Goal: Task Accomplishment & Management: Manage account settings

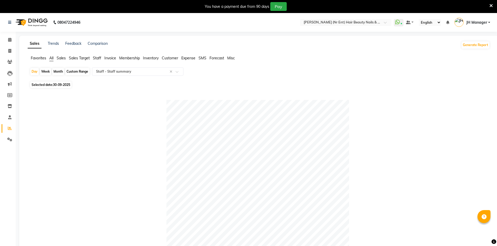
select select "full_report"
select select "csv"
click at [11, 51] on icon at bounding box center [9, 51] width 3 height 4
select select "service"
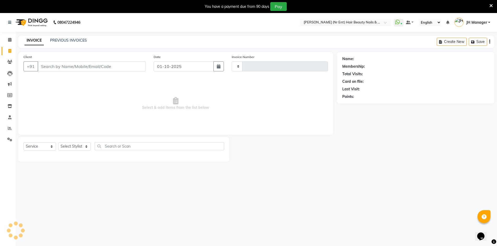
type input "4754"
select select "640"
click at [64, 149] on select "Select Stylist ADNAN ADVANCE ANJALI ANNU B-WAX JH Manager MEMBERSHIP MOHD. MOHI…" at bounding box center [74, 147] width 33 height 8
select select "9206"
click at [58, 143] on select "Select Stylist ADNAN ADVANCE ANJALI ANNU B-WAX JH Manager MEMBERSHIP MOHD. MOHI…" at bounding box center [74, 147] width 33 height 8
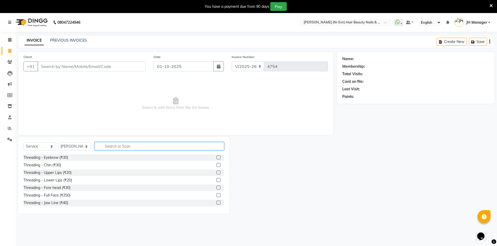
drag, startPoint x: 107, startPoint y: 149, endPoint x: 146, endPoint y: 143, distance: 39.5
click at [113, 147] on input "text" at bounding box center [159, 146] width 129 height 8
type input "CUT"
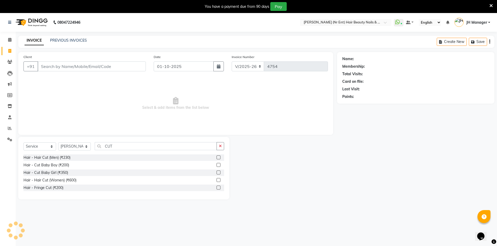
click at [219, 159] on label at bounding box center [218, 158] width 4 height 4
click at [219, 159] on input "checkbox" at bounding box center [217, 157] width 3 height 3
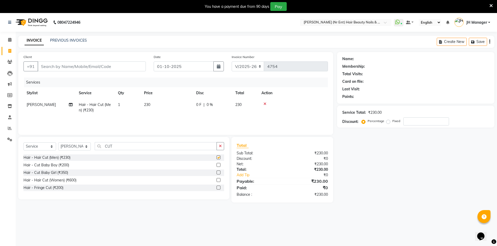
checkbox input "false"
click at [100, 67] on input "Client" at bounding box center [92, 67] width 108 height 10
type input "9"
type input "0"
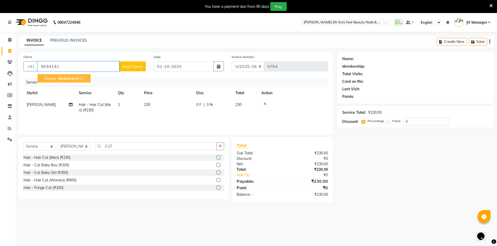
click at [52, 80] on span "Akash" at bounding box center [50, 78] width 12 height 5
type input "9044141941"
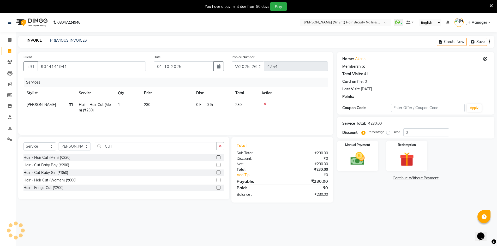
select select "1: Object"
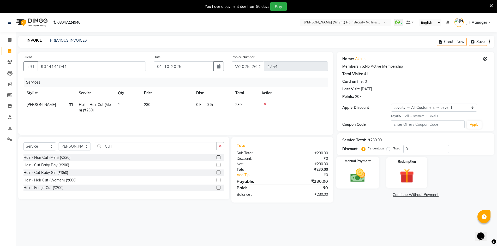
click at [369, 179] on img at bounding box center [358, 175] width 24 height 17
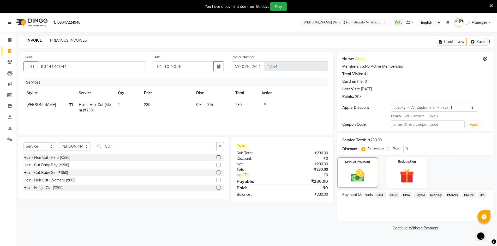
click at [407, 193] on span "GPay" at bounding box center [406, 195] width 11 height 6
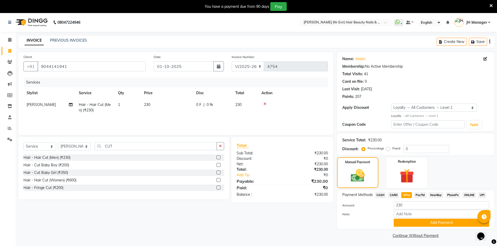
drag, startPoint x: 407, startPoint y: 228, endPoint x: 427, endPoint y: 218, distance: 22.8
click at [407, 227] on div "Payment Methods CASH CARD GPay PayTM NearBuy PhonePe ONLINE UPI Amount: 230 Not…" at bounding box center [415, 209] width 157 height 39
drag, startPoint x: 419, startPoint y: 224, endPoint x: 443, endPoint y: 219, distance: 23.7
click at [420, 224] on button "Add Payment" at bounding box center [441, 223] width 95 height 8
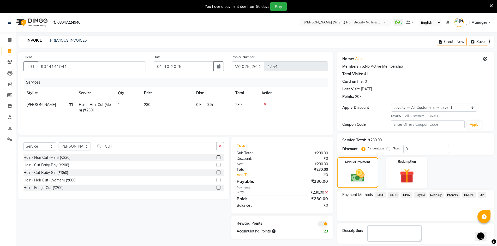
scroll to position [23, 0]
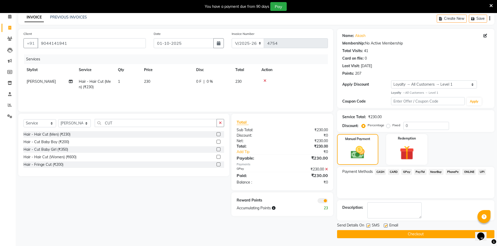
drag, startPoint x: 396, startPoint y: 234, endPoint x: 398, endPoint y: 233, distance: 2.8
click at [396, 234] on button "Checkout" at bounding box center [415, 235] width 157 height 8
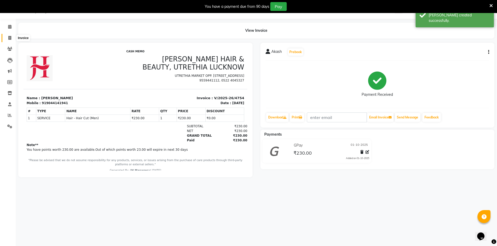
click at [12, 40] on span at bounding box center [9, 38] width 9 height 6
select select "service"
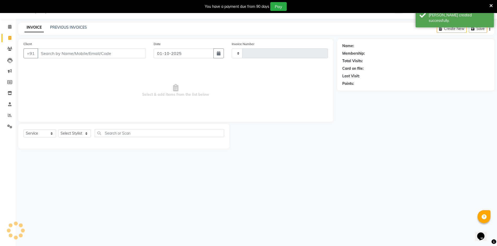
type input "4755"
select select "640"
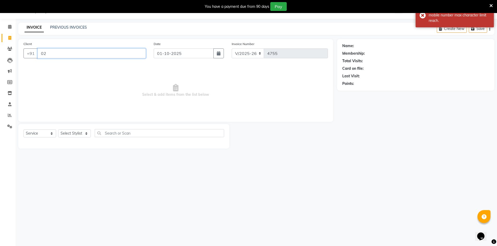
type input "0"
click at [438, 78] on div "Last Visit:" at bounding box center [415, 76] width 147 height 5
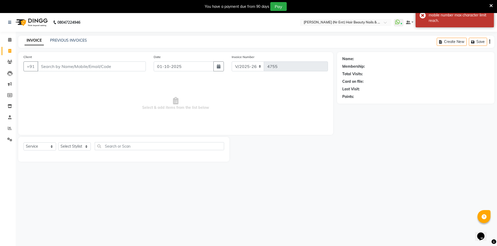
click at [495, 6] on div "You have a payment due from 90 days Pay" at bounding box center [248, 6] width 497 height 13
click at [76, 43] on div "PREVIOUS INVOICES" at bounding box center [68, 40] width 37 height 5
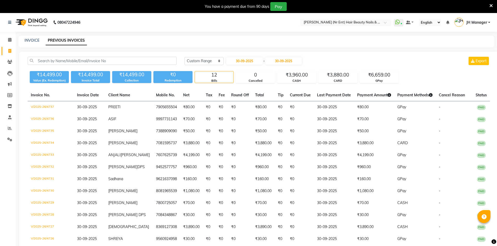
select select "range"
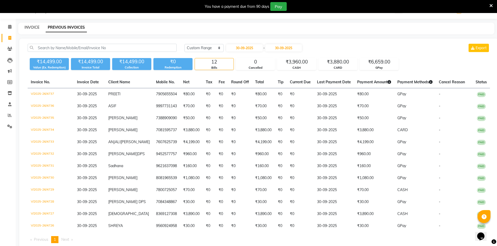
drag, startPoint x: 0, startPoint y: 0, endPoint x: 29, endPoint y: 25, distance: 38.7
click at [29, 25] on link "INVOICE" at bounding box center [32, 27] width 15 height 5
select select "640"
select select "service"
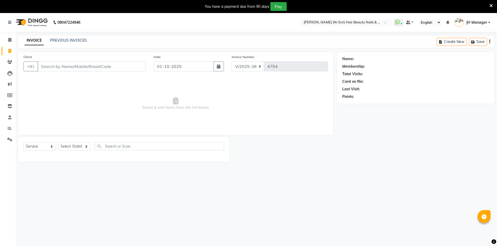
select select "640"
select select "service"
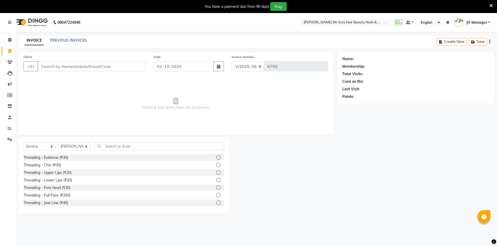
select select "640"
select select "service"
select select "9206"
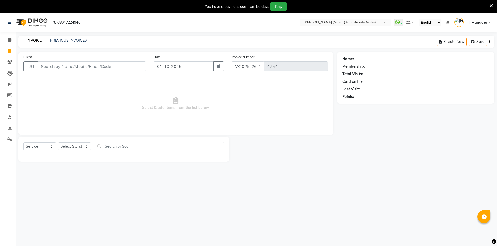
select select "640"
select select "service"
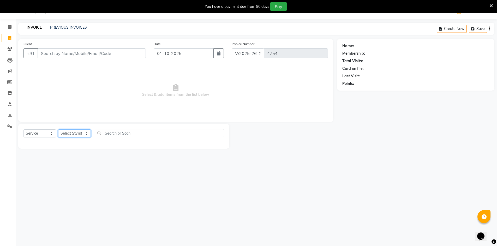
click at [77, 136] on select "Select Stylist ADNAN ADVANCE ANJALI ANNU B-WAX JH Manager MEMBERSHIP MOHD. MOHI…" at bounding box center [74, 134] width 33 height 8
select select "9207"
click at [58, 130] on select "Select Stylist ADNAN ADVANCE ANJALI ANNU B-WAX JH Manager MEMBERSHIP MOHD. MOHI…" at bounding box center [74, 134] width 33 height 8
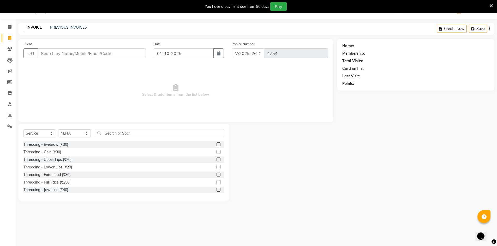
click at [216, 145] on label at bounding box center [218, 145] width 4 height 4
click at [216, 145] on input "checkbox" at bounding box center [217, 144] width 3 height 3
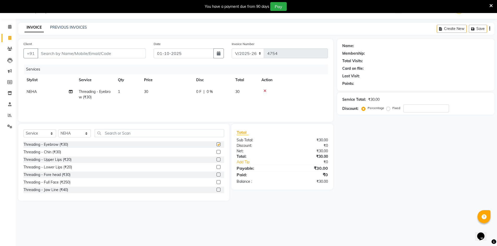
checkbox input "false"
click at [216, 160] on label at bounding box center [218, 160] width 4 height 4
click at [216, 160] on input "checkbox" at bounding box center [217, 159] width 3 height 3
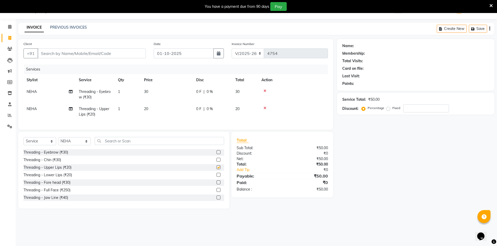
checkbox input "false"
click at [216, 185] on label at bounding box center [218, 183] width 4 height 4
click at [216, 185] on input "checkbox" at bounding box center [217, 182] width 3 height 3
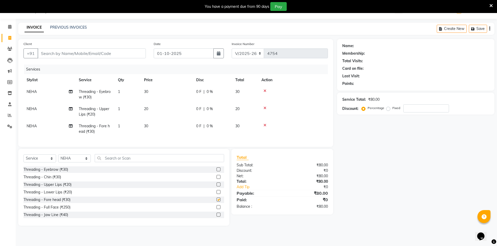
checkbox input "false"
click at [93, 52] on input "Client" at bounding box center [92, 54] width 108 height 10
click at [67, 24] on div "INVOICE PREVIOUS INVOICES Create New Save" at bounding box center [256, 29] width 476 height 12
click at [65, 53] on input "Client" at bounding box center [92, 54] width 108 height 10
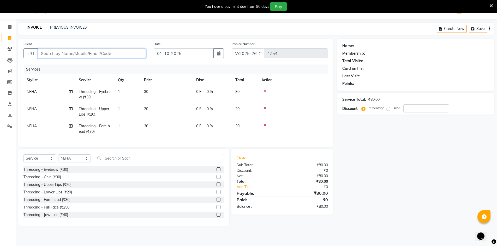
type input "8"
type input "0"
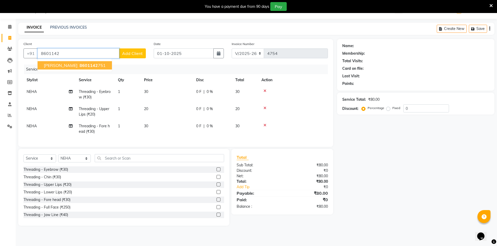
click at [80, 66] on span "8601142" at bounding box center [89, 65] width 18 height 5
type input "8601142751"
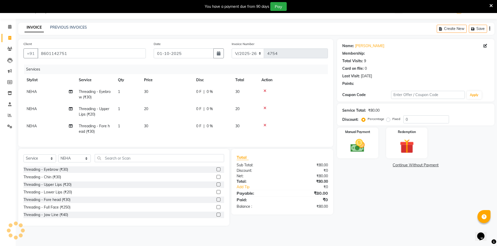
type input "20"
select select "2: Object"
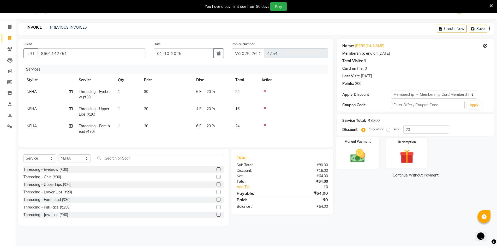
click at [357, 162] on img at bounding box center [358, 156] width 24 height 17
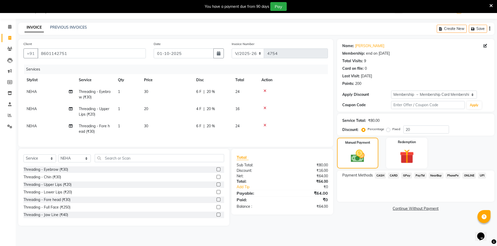
click at [63, 42] on div "Client +91 8601142751" at bounding box center [85, 51] width 130 height 21
click at [27, 45] on label "Client" at bounding box center [27, 44] width 8 height 5
click at [38, 49] on input "8601142751" at bounding box center [92, 54] width 108 height 10
click at [27, 45] on label "Client" at bounding box center [27, 44] width 8 height 5
click at [38, 49] on input "8601142751" at bounding box center [92, 54] width 108 height 10
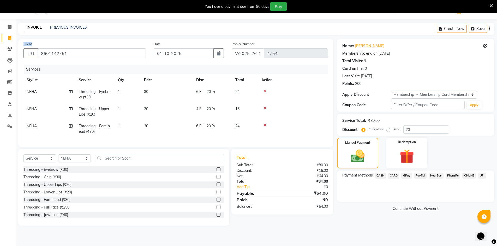
click at [27, 45] on label "Client" at bounding box center [27, 44] width 8 height 5
click at [38, 49] on input "8601142751" at bounding box center [92, 54] width 108 height 10
click at [27, 45] on label "Client" at bounding box center [27, 44] width 8 height 5
click at [38, 49] on input "8601142751" at bounding box center [92, 54] width 108 height 10
click at [27, 45] on label "Client" at bounding box center [27, 44] width 8 height 5
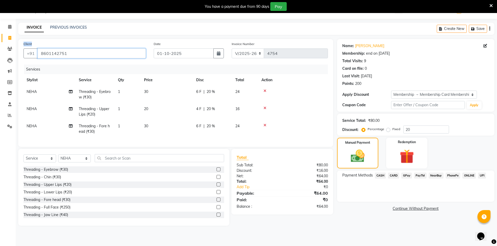
click at [38, 49] on input "8601142751" at bounding box center [92, 54] width 108 height 10
click at [36, 40] on div "Client +91 8601142751 Date 01-10-2025 Invoice Number V/2025 V/2025-26 4754 Serv…" at bounding box center [175, 93] width 315 height 108
click at [378, 176] on span "CASH" at bounding box center [380, 176] width 11 height 6
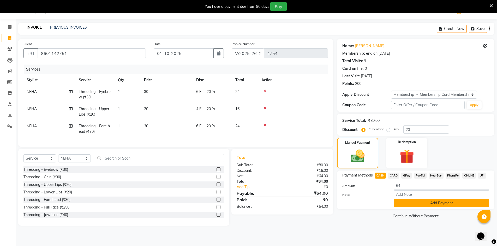
click at [433, 205] on button "Add Payment" at bounding box center [441, 204] width 95 height 8
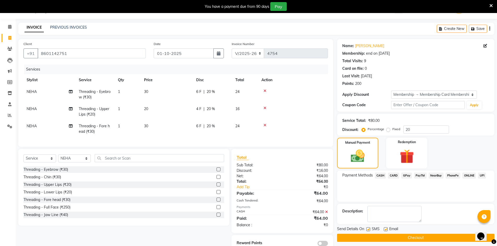
click at [415, 237] on button "Checkout" at bounding box center [415, 238] width 157 height 8
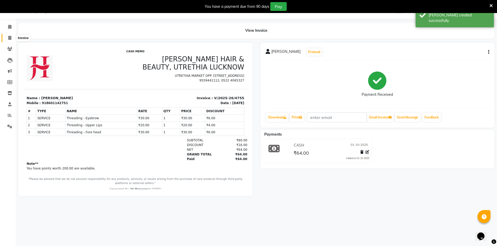
click at [8, 37] on span at bounding box center [9, 38] width 9 height 6
select select "service"
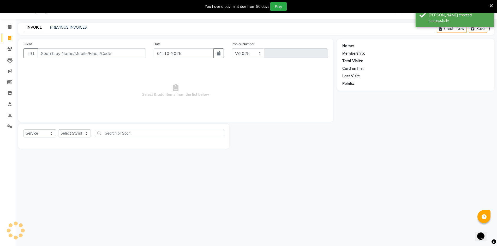
select select "640"
type input "4756"
click at [51, 41] on div "Client +91 Date 01-10-2025 Invoice Number V/2025 V/2025-26 4756 Select & add it…" at bounding box center [175, 80] width 315 height 83
click at [51, 28] on link "PREVIOUS INVOICES" at bounding box center [68, 27] width 37 height 5
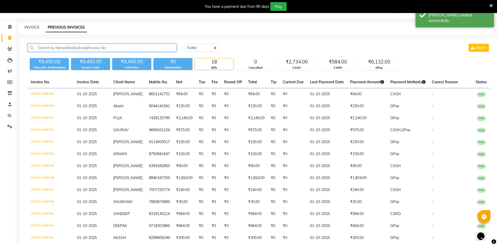
click at [59, 49] on input "text" at bounding box center [102, 48] width 149 height 8
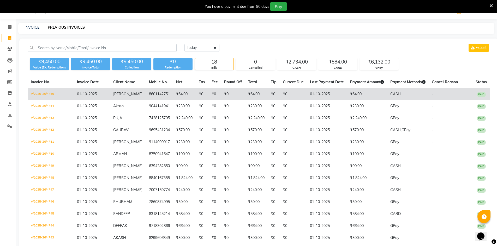
click at [95, 93] on span "01-10-2025" at bounding box center [87, 94] width 20 height 5
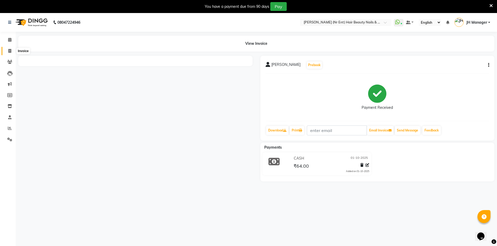
click at [10, 50] on icon at bounding box center [9, 51] width 3 height 4
select select "service"
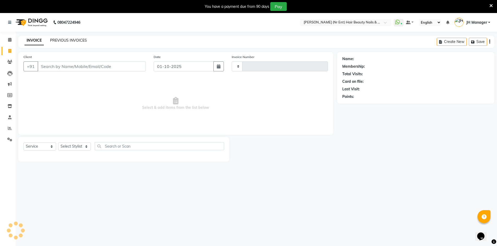
type input "4756"
select select "640"
click at [69, 40] on link "PREVIOUS INVOICES" at bounding box center [68, 40] width 37 height 5
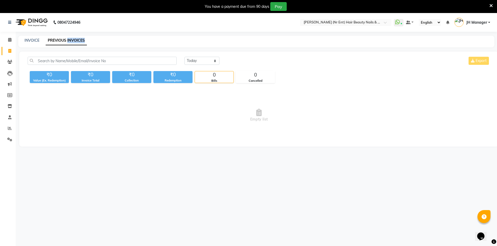
click at [69, 40] on link "PREVIOUS INVOICES" at bounding box center [66, 40] width 41 height 9
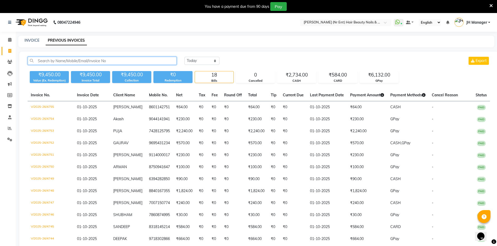
click at [66, 62] on input "text" at bounding box center [102, 61] width 149 height 8
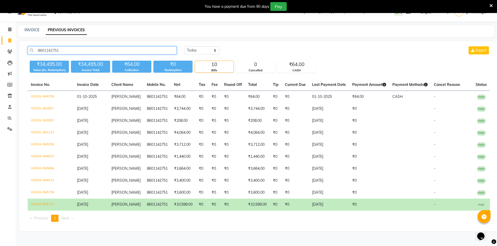
scroll to position [13, 0]
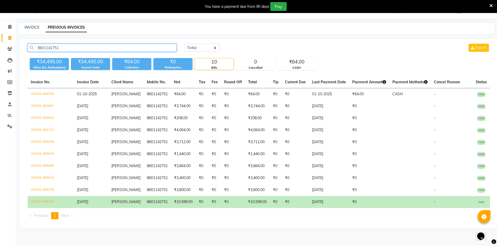
type input "8601142751"
click at [258, 204] on td "₹10,599.00" at bounding box center [257, 202] width 25 height 12
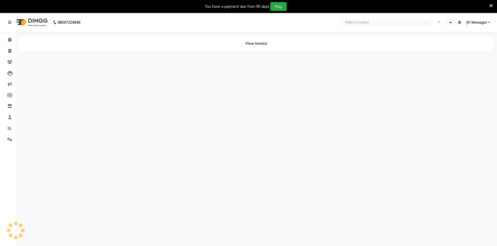
select select "en"
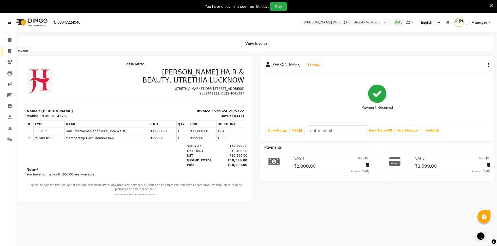
click at [9, 49] on icon at bounding box center [9, 51] width 3 height 4
select select "service"
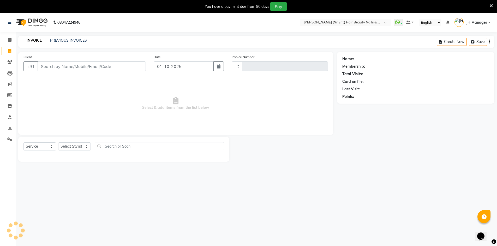
scroll to position [13, 0]
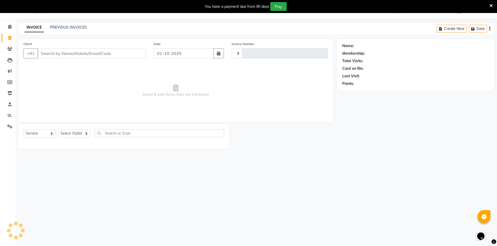
type input "4756"
select select "640"
click at [87, 54] on input "Client" at bounding box center [92, 54] width 108 height 10
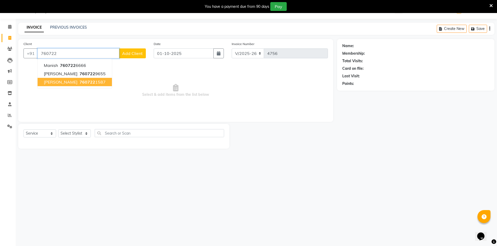
click at [84, 83] on span "760722" at bounding box center [88, 82] width 16 height 5
type input "7607221587"
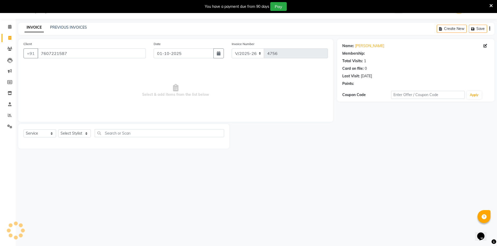
select select "2: Object"
drag, startPoint x: 80, startPoint y: 133, endPoint x: 83, endPoint y: 133, distance: 2.9
click at [80, 133] on select "Select Stylist ADNAN ADVANCE ANJALI ANNU B-WAX JH Manager MEMBERSHIP [PERSON_NA…" at bounding box center [74, 134] width 33 height 8
select select "79427"
click at [58, 130] on select "Select Stylist ADNAN ADVANCE ANJALI ANNU B-WAX JH Manager MEMBERSHIP [PERSON_NA…" at bounding box center [74, 134] width 33 height 8
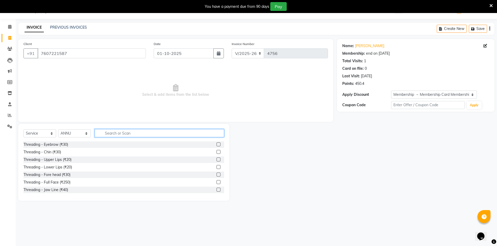
click at [149, 132] on input "text" at bounding box center [159, 133] width 129 height 8
type input "D"
click at [82, 135] on select "Select Stylist ADNAN ADVANCE ANJALI ANNU B-WAX JH Manager MEMBERSHIP [PERSON_NA…" at bounding box center [74, 134] width 33 height 8
select select "92487"
click at [58, 130] on select "Select Stylist ADNAN ADVANCE ANJALI ANNU B-WAX JH Manager MEMBERSHIP [PERSON_NA…" at bounding box center [74, 134] width 33 height 8
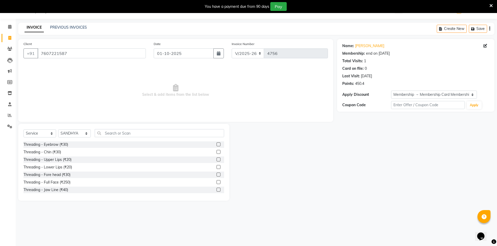
click at [136, 138] on div "Select Service Product Membership Package Voucher Prepaid Gift Card Select Styl…" at bounding box center [123, 135] width 201 height 12
click at [137, 134] on input "text" at bounding box center [159, 133] width 129 height 8
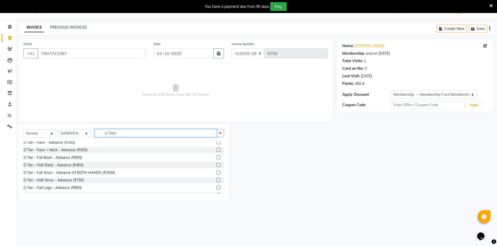
scroll to position [108, 0]
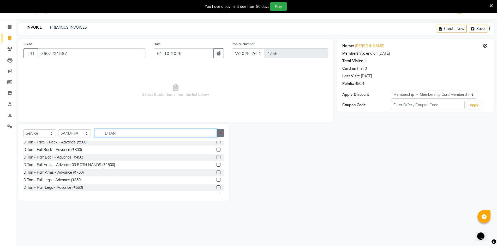
type input "D TAN"
click at [219, 132] on icon "button" at bounding box center [220, 133] width 3 height 4
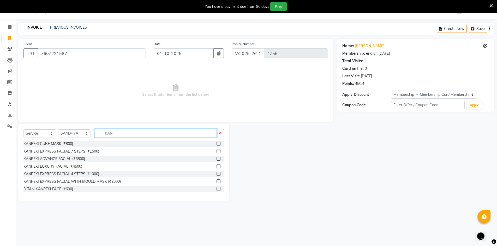
scroll to position [1, 0]
type input "KANPE"
click at [216, 190] on label at bounding box center [218, 189] width 4 height 4
click at [216, 190] on input "checkbox" at bounding box center [217, 189] width 3 height 3
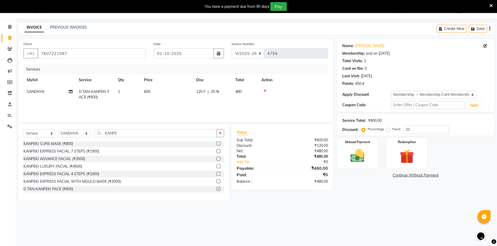
checkbox input "false"
click at [221, 124] on div "Select Service Product Membership Package Voucher Prepaid Gift Card Select Styl…" at bounding box center [123, 162] width 211 height 77
click at [219, 134] on icon "button" at bounding box center [220, 133] width 3 height 4
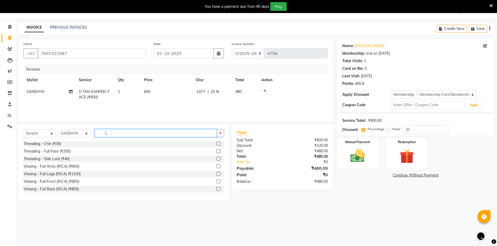
scroll to position [0, 0]
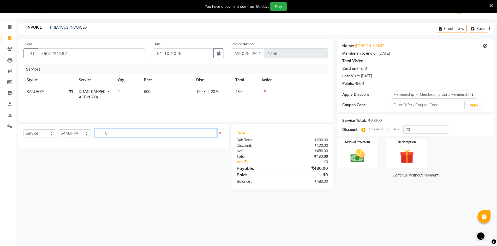
click at [194, 135] on input "C;" at bounding box center [156, 133] width 122 height 8
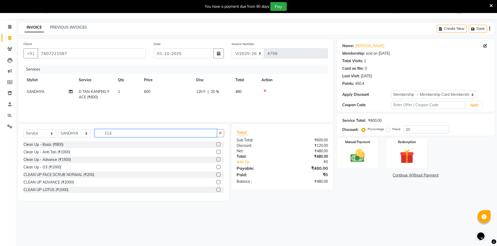
type input "CLE"
click at [216, 157] on div at bounding box center [220, 160] width 8 height 7
click at [216, 159] on label at bounding box center [218, 160] width 4 height 4
click at [216, 159] on input "checkbox" at bounding box center [217, 159] width 3 height 3
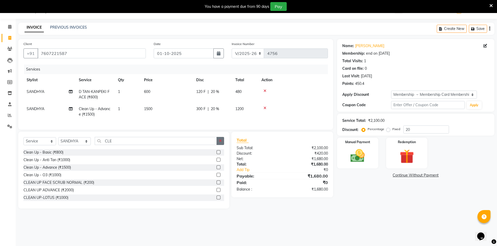
checkbox input "false"
click at [222, 143] on icon "button" at bounding box center [220, 141] width 3 height 4
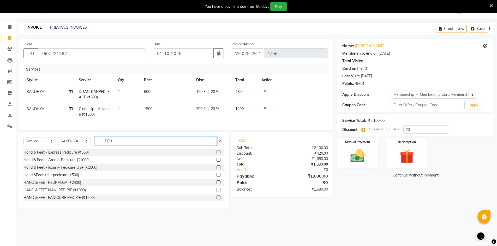
type input "PED"
click at [212, 156] on div "Hand & Feet - Express Pedicure (₹550)" at bounding box center [123, 152] width 201 height 7
click at [216, 154] on label at bounding box center [218, 152] width 4 height 4
click at [216, 154] on input "checkbox" at bounding box center [217, 152] width 3 height 3
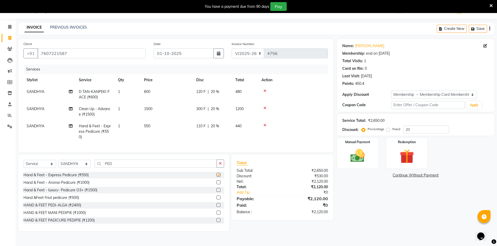
checkbox input "false"
click at [360, 159] on img at bounding box center [358, 156] width 24 height 17
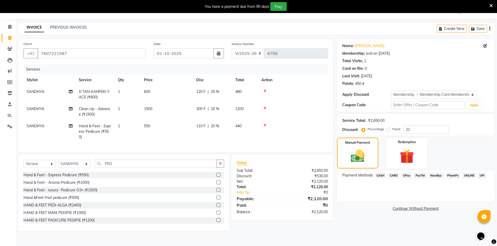
click at [407, 175] on span "GPay" at bounding box center [406, 176] width 11 height 6
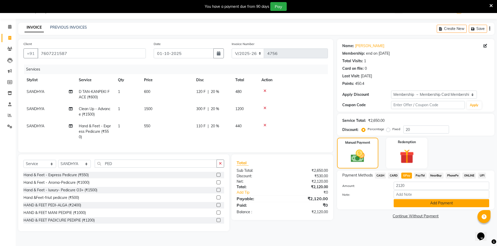
click at [418, 200] on button "Add Payment" at bounding box center [441, 204] width 95 height 8
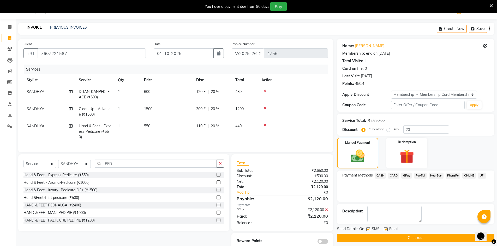
click at [401, 239] on button "Checkout" at bounding box center [415, 238] width 157 height 8
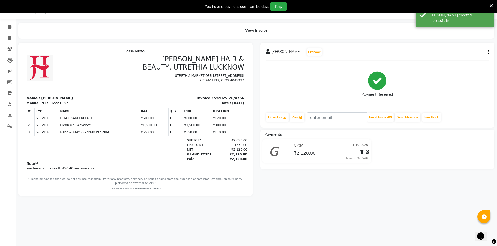
click at [11, 34] on link "Invoice" at bounding box center [8, 38] width 13 height 9
select select "service"
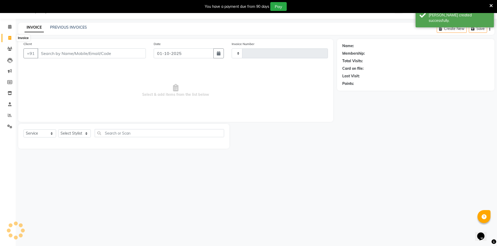
click at [11, 35] on span at bounding box center [9, 38] width 9 height 6
select select "service"
click at [71, 31] on div "INVOICE PREVIOUS INVOICES" at bounding box center [55, 28] width 75 height 6
type input "4757"
select select "640"
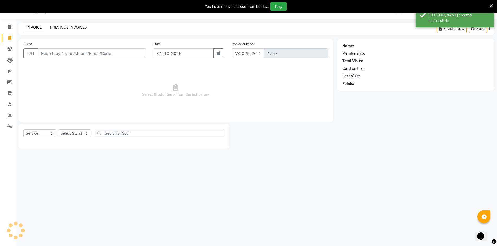
click at [75, 26] on link "PREVIOUS INVOICES" at bounding box center [68, 27] width 37 height 5
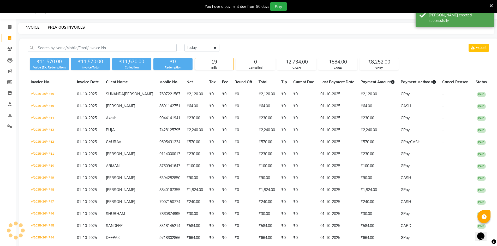
click at [31, 26] on link "INVOICE" at bounding box center [32, 27] width 15 height 5
select select "service"
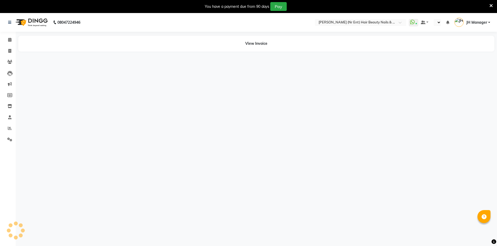
select select "en"
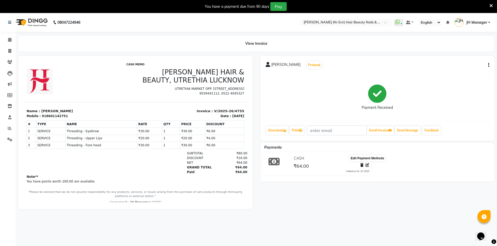
click at [367, 164] on icon at bounding box center [367, 166] width 4 height 4
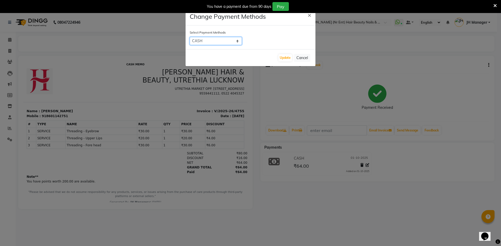
click at [225, 42] on select "CASH CARD GPay PayTM NearBuy PhonePe ONLINE UPI" at bounding box center [216, 41] width 52 height 8
select select "2"
click at [190, 37] on select "CASH CARD GPay PayTM NearBuy PhonePe ONLINE UPI" at bounding box center [216, 41] width 52 height 8
click at [282, 58] on button "Update" at bounding box center [285, 57] width 14 height 7
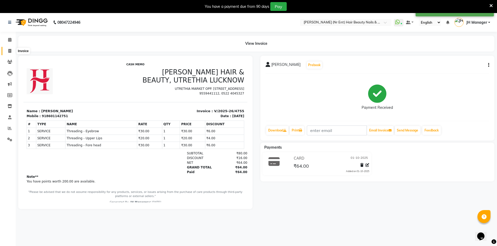
click at [10, 51] on icon at bounding box center [9, 51] width 3 height 4
select select "service"
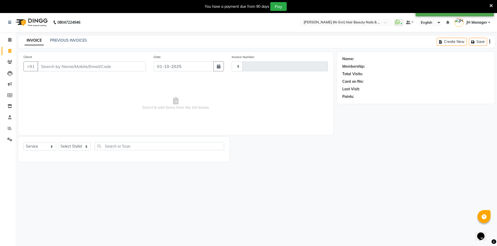
type input "4757"
select select "640"
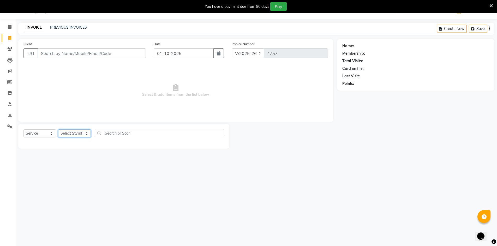
click at [76, 135] on select "Select Stylist ADNAN ADVANCE ANJALI ANNU B-WAX JH Manager MEMBERSHIP [PERSON_NA…" at bounding box center [74, 134] width 33 height 8
click at [58, 130] on select "Select Stylist ADNAN ADVANCE ANJALI ANNU B-WAX JH Manager MEMBERSHIP [PERSON_NA…" at bounding box center [74, 134] width 33 height 8
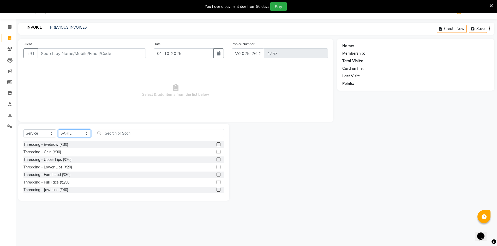
click at [79, 130] on select "Select Stylist ADNAN ADVANCE ANJALI ANNU B-WAX JH Manager MEMBERSHIP [PERSON_NA…" at bounding box center [74, 134] width 33 height 8
select select "92487"
click at [58, 130] on select "Select Stylist ADNAN ADVANCE ANJALI ANNU B-WAX JH Manager MEMBERSHIP MOHD. MOHI…" at bounding box center [74, 134] width 33 height 8
click at [216, 144] on label at bounding box center [218, 145] width 4 height 4
click at [216, 144] on input "checkbox" at bounding box center [217, 144] width 3 height 3
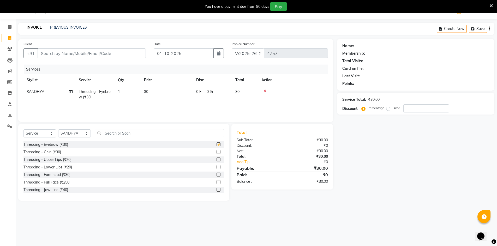
checkbox input "false"
click at [216, 161] on label at bounding box center [218, 160] width 4 height 4
click at [216, 161] on input "checkbox" at bounding box center [217, 159] width 3 height 3
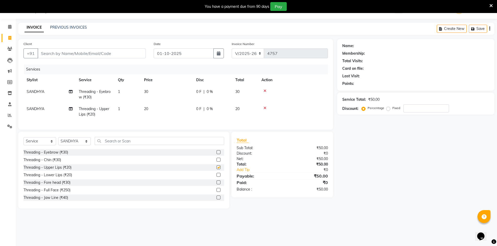
checkbox input "false"
click at [216, 185] on label at bounding box center [218, 183] width 4 height 4
click at [216, 185] on input "checkbox" at bounding box center [217, 182] width 3 height 3
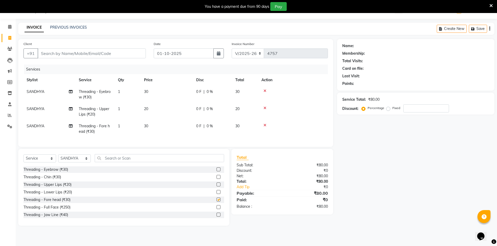
checkbox input "false"
click at [74, 52] on input "Client" at bounding box center [92, 54] width 108 height 10
type input "9"
type input "0"
type input "9569425524"
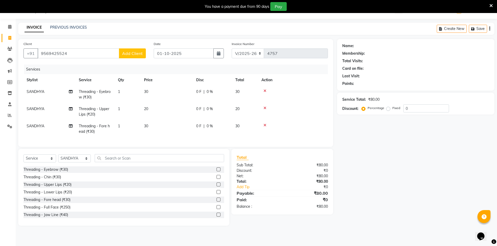
click at [123, 58] on button "Add Client" at bounding box center [132, 54] width 27 height 10
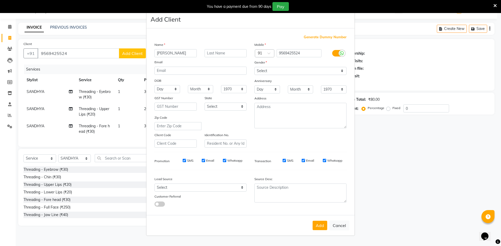
type input "[PERSON_NAME]"
drag, startPoint x: 304, startPoint y: 73, endPoint x: 301, endPoint y: 74, distance: 2.7
click at [304, 73] on select "Select [DEMOGRAPHIC_DATA] [DEMOGRAPHIC_DATA] Other Prefer Not To Say" at bounding box center [300, 71] width 92 height 8
select select "[DEMOGRAPHIC_DATA]"
click at [254, 67] on select "Select [DEMOGRAPHIC_DATA] [DEMOGRAPHIC_DATA] Other Prefer Not To Say" at bounding box center [300, 71] width 92 height 8
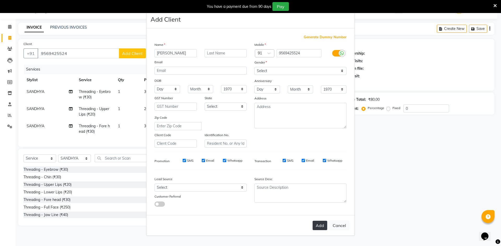
click at [316, 227] on button "Add" at bounding box center [319, 225] width 15 height 9
select select
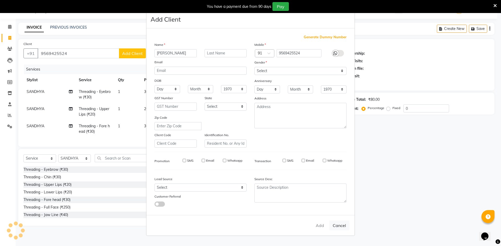
select select
checkbox input "false"
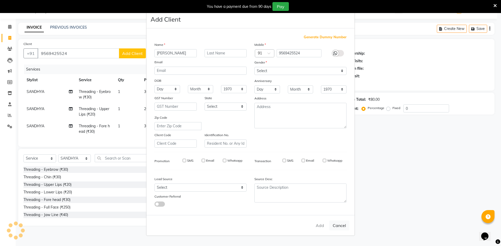
checkbox input "false"
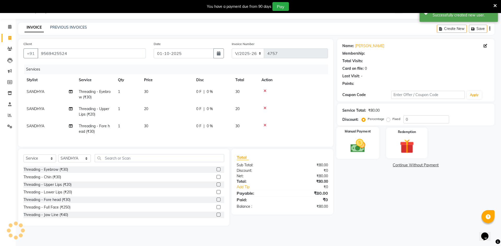
select select "1: Object"
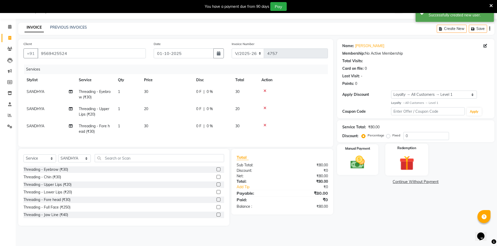
drag, startPoint x: 353, startPoint y: 163, endPoint x: 395, endPoint y: 170, distance: 42.6
click at [353, 163] on img at bounding box center [357, 162] width 23 height 16
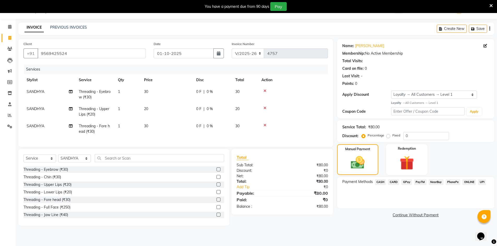
click at [379, 180] on span "CASH" at bounding box center [380, 182] width 11 height 6
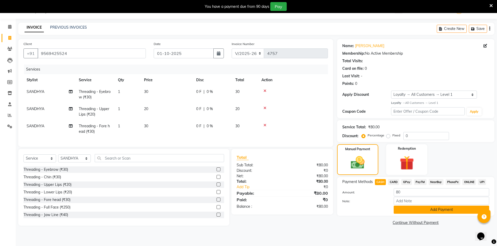
click at [404, 209] on button "Add Payment" at bounding box center [441, 210] width 95 height 8
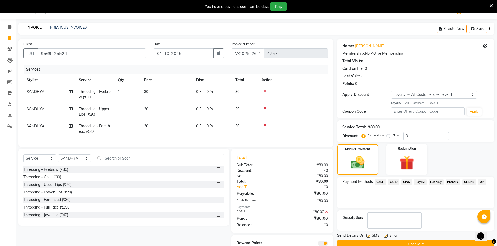
click at [395, 242] on button "Checkout" at bounding box center [415, 245] width 157 height 8
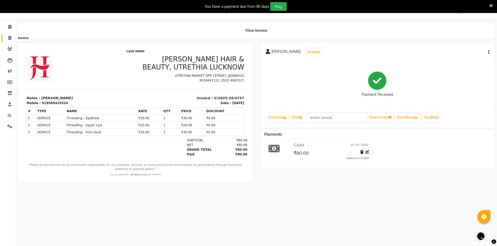
click at [8, 35] on span at bounding box center [9, 38] width 9 height 6
select select "service"
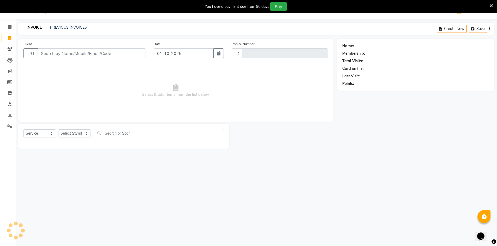
type input "4758"
select select "640"
click at [64, 49] on input "Client" at bounding box center [92, 54] width 108 height 10
click at [63, 52] on input "Client" at bounding box center [92, 54] width 108 height 10
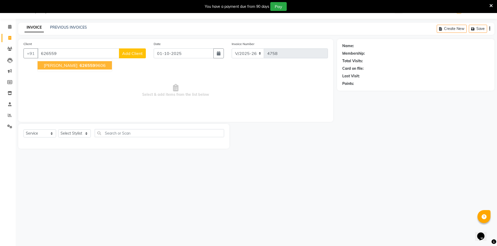
click at [57, 62] on button "RISHABH 626559 9606" at bounding box center [75, 65] width 74 height 8
type input "6265599606"
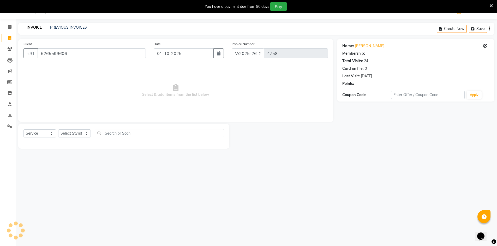
select select "2: Object"
click at [66, 136] on select "Select Stylist ADNAN ADVANCE ANJALI ANNU B-WAX JH Manager MEMBERSHIP [PERSON_NA…" at bounding box center [74, 134] width 33 height 8
select select "13395"
click at [58, 130] on select "Select Stylist ADNAN ADVANCE ANJALI ANNU B-WAX JH Manager MEMBERSHIP [PERSON_NA…" at bounding box center [74, 134] width 33 height 8
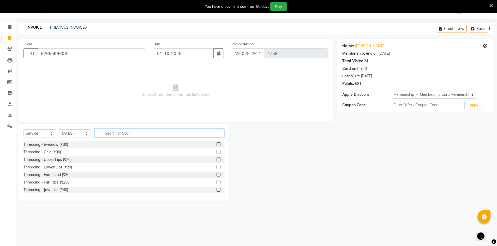
click at [144, 135] on input "text" at bounding box center [159, 133] width 129 height 8
type input "TO"
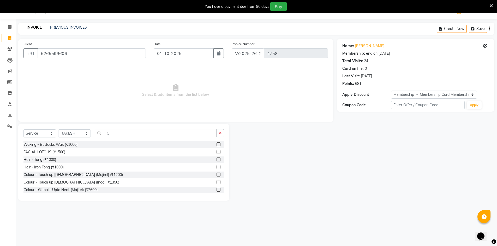
click at [216, 175] on label at bounding box center [218, 175] width 4 height 4
click at [216, 175] on input "checkbox" at bounding box center [217, 174] width 3 height 3
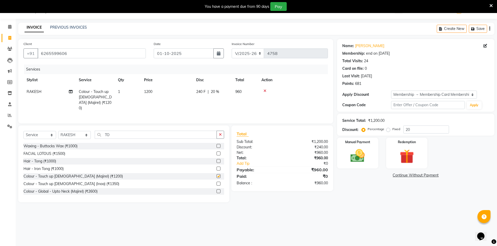
checkbox input "false"
click at [75, 136] on select "Select Stylist ADNAN ADVANCE ANJALI ANNU B-WAX JH Manager MEMBERSHIP [PERSON_NA…" at bounding box center [74, 135] width 33 height 8
click at [58, 131] on select "Select Stylist ADNAN ADVANCE ANJALI ANNU B-WAX JH Manager MEMBERSHIP [PERSON_NA…" at bounding box center [74, 135] width 33 height 8
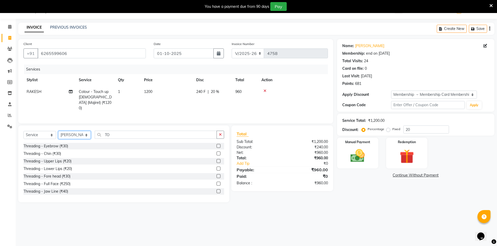
drag, startPoint x: 70, startPoint y: 133, endPoint x: 72, endPoint y: 130, distance: 3.4
click at [70, 133] on select "Select Stylist ADNAN ADVANCE ANJALI ANNU B-WAX JH Manager MEMBERSHIP [PERSON_NA…" at bounding box center [74, 135] width 33 height 8
select select "32626"
click at [58, 131] on select "Select Stylist ADNAN ADVANCE ANJALI ANNU B-WAX JH Manager MEMBERSHIP [PERSON_NA…" at bounding box center [74, 135] width 33 height 8
click at [216, 144] on label at bounding box center [218, 146] width 4 height 4
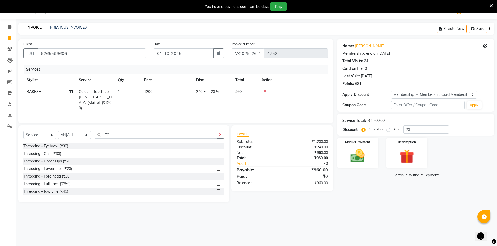
click at [216, 145] on input "checkbox" at bounding box center [217, 146] width 3 height 3
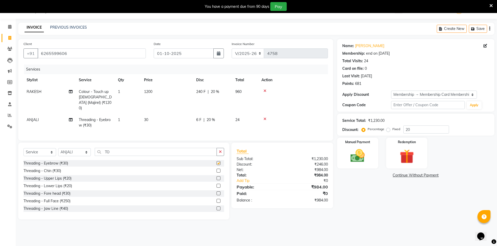
checkbox input "false"
click at [221, 153] on button "button" at bounding box center [220, 152] width 8 height 8
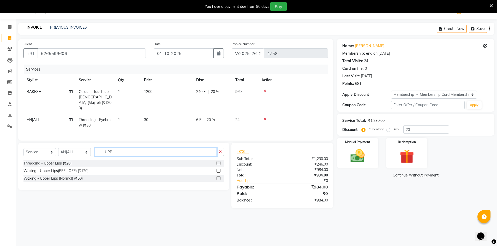
type input "UPP"
click at [219, 169] on label at bounding box center [218, 171] width 4 height 4
click at [219, 170] on input "checkbox" at bounding box center [217, 171] width 3 height 3
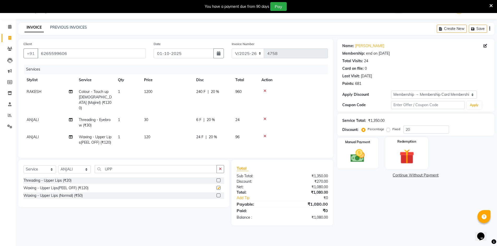
checkbox input "false"
click at [360, 158] on img at bounding box center [358, 156] width 24 height 17
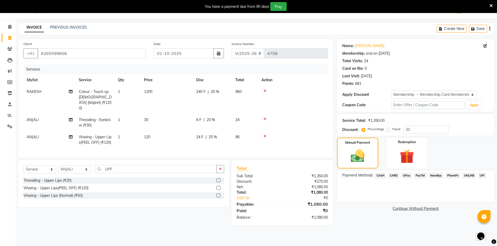
click at [409, 177] on span "GPay" at bounding box center [406, 176] width 11 height 6
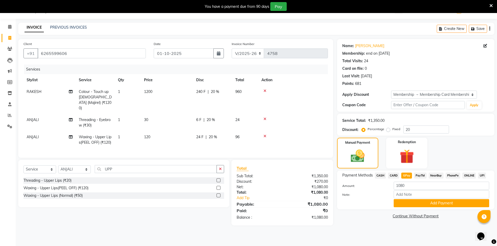
click at [475, 208] on div "Payment Methods CASH CARD GPay PayTM NearBuy PhonePe ONLINE UPI Amount: 1080 No…" at bounding box center [415, 190] width 157 height 39
click at [476, 204] on button "Add Payment" at bounding box center [441, 204] width 95 height 8
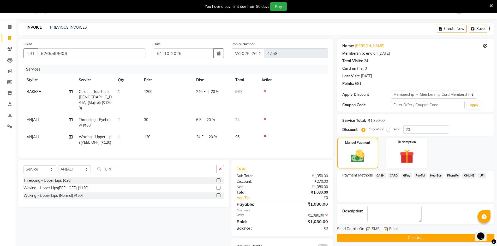
click at [455, 240] on button "Checkout" at bounding box center [415, 238] width 157 height 8
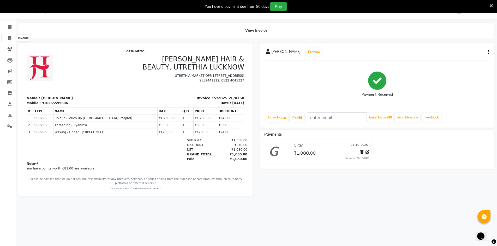
click at [9, 37] on icon at bounding box center [9, 38] width 3 height 4
select select "service"
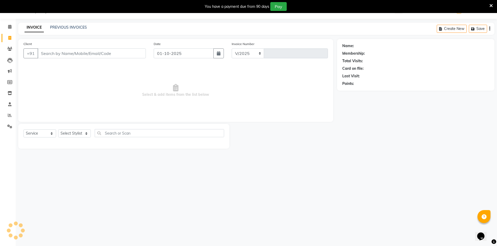
select select "640"
type input "4759"
click at [78, 54] on input "Client" at bounding box center [92, 54] width 108 height 10
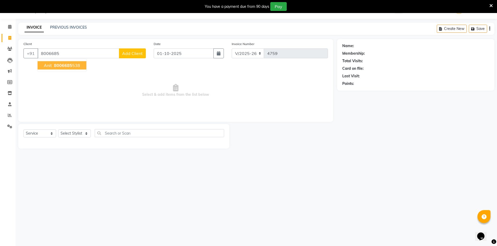
click at [77, 63] on button "anit 8006685 538" at bounding box center [62, 65] width 49 height 8
type input "8006685538"
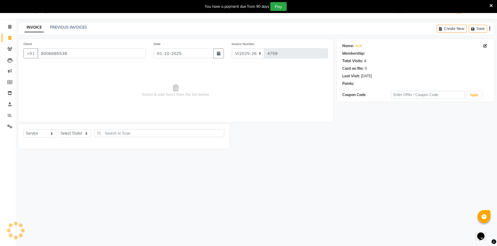
select select "1: Object"
click at [77, 133] on select "Select Stylist ADNAN ADVANCE ANJALI ANNU B-WAX JH Manager MEMBERSHIP [PERSON_NA…" at bounding box center [74, 134] width 33 height 8
select select "48593"
click at [58, 130] on select "Select Stylist ADNAN ADVANCE ANJALI ANNU B-WAX JH Manager MEMBERSHIP [PERSON_NA…" at bounding box center [74, 134] width 33 height 8
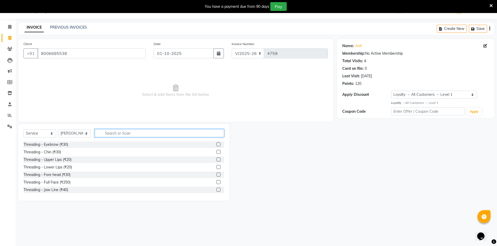
click at [135, 130] on input "text" at bounding box center [159, 133] width 129 height 8
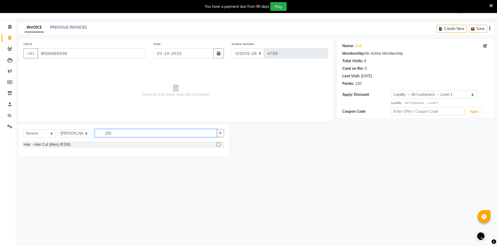
type input "230"
click at [218, 144] on label at bounding box center [218, 145] width 4 height 4
click at [218, 144] on input "checkbox" at bounding box center [217, 144] width 3 height 3
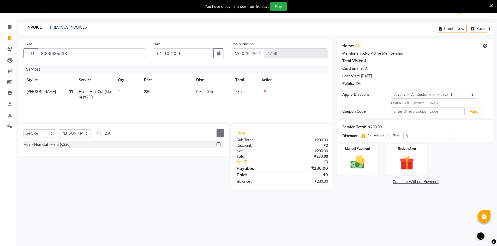
checkbox input "false"
click at [219, 136] on button "button" at bounding box center [220, 133] width 8 height 8
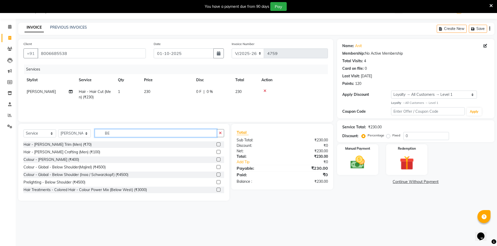
type input "BE"
click at [216, 145] on label at bounding box center [218, 145] width 4 height 4
click at [216, 145] on input "checkbox" at bounding box center [217, 144] width 3 height 3
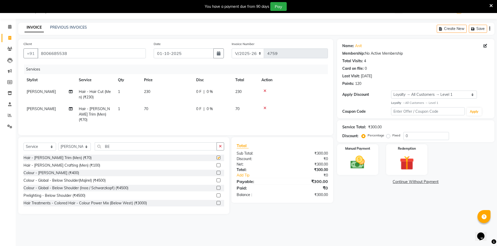
checkbox input "false"
click at [368, 163] on img at bounding box center [358, 162] width 24 height 17
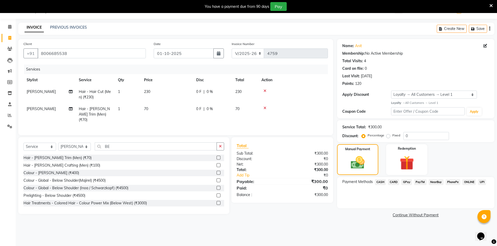
click at [408, 183] on span "GPay" at bounding box center [406, 182] width 11 height 6
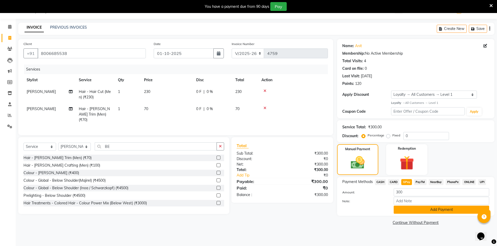
click at [438, 211] on button "Add Payment" at bounding box center [441, 210] width 95 height 8
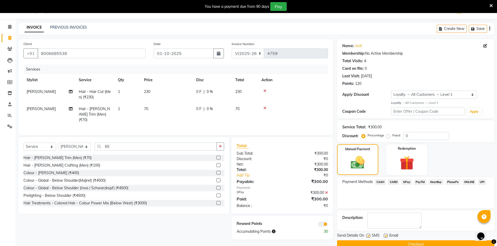
click at [445, 243] on button "Checkout" at bounding box center [415, 245] width 157 height 8
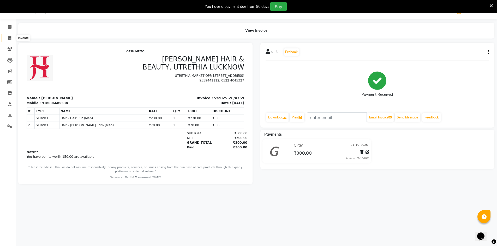
click at [7, 38] on span at bounding box center [9, 38] width 9 height 6
select select "service"
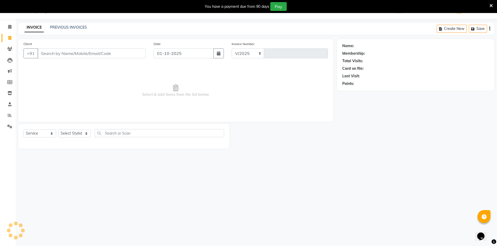
select select "640"
type input "4760"
click at [72, 131] on select "Select Stylist" at bounding box center [74, 134] width 33 height 8
select select "9207"
click at [58, 130] on select "Select Stylist ADNAN ADVANCE ANJALI ANNU B-WAX JH Manager MEMBERSHIP [PERSON_NA…" at bounding box center [74, 134] width 33 height 8
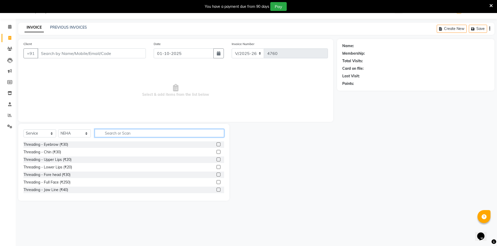
click at [165, 131] on input "text" at bounding box center [159, 133] width 129 height 8
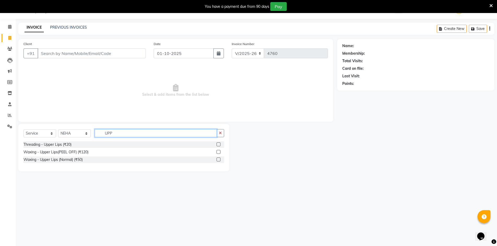
type input "UPP"
click at [218, 147] on div at bounding box center [217, 145] width 3 height 5
click at [217, 144] on label at bounding box center [218, 145] width 4 height 4
click at [217, 144] on input "checkbox" at bounding box center [217, 144] width 3 height 3
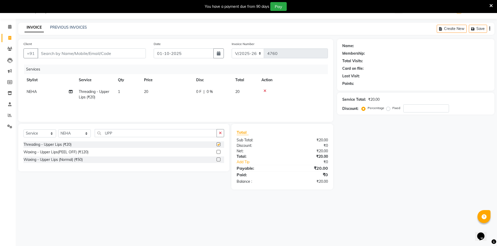
checkbox input "false"
click at [221, 135] on button "button" at bounding box center [220, 133] width 8 height 8
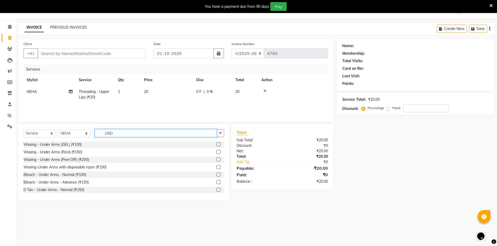
type input "UND"
click at [216, 159] on label at bounding box center [218, 160] width 4 height 4
click at [216, 159] on input "checkbox" at bounding box center [217, 159] width 3 height 3
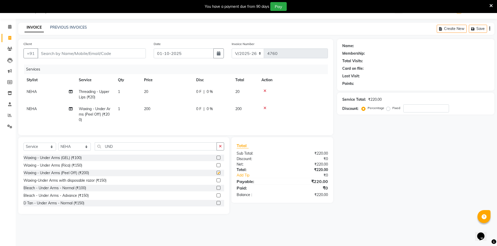
checkbox input "false"
click at [134, 52] on input "Client" at bounding box center [92, 54] width 108 height 10
click at [71, 54] on input "Client" at bounding box center [92, 54] width 108 height 10
type input "9"
type input "0"
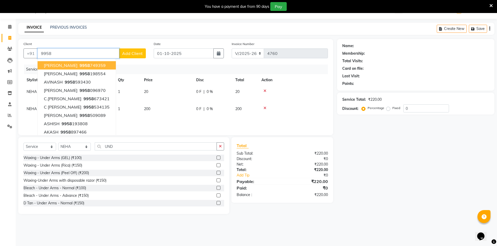
click at [97, 65] on button "PRAGYA 9958 749359" at bounding box center [77, 65] width 78 height 8
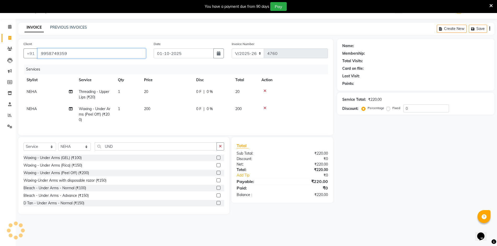
type input "9958749359"
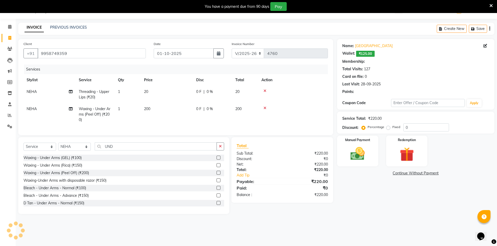
select select "2: Object"
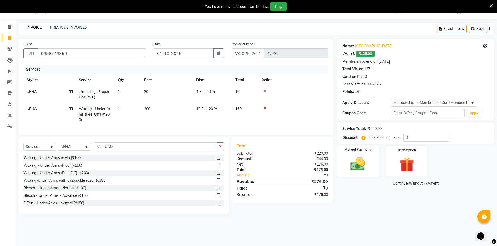
type input "20"
click at [365, 170] on img at bounding box center [358, 164] width 24 height 17
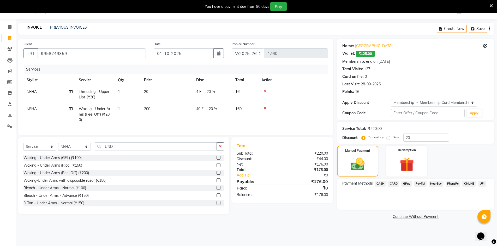
click at [405, 183] on span "GPay" at bounding box center [406, 184] width 11 height 6
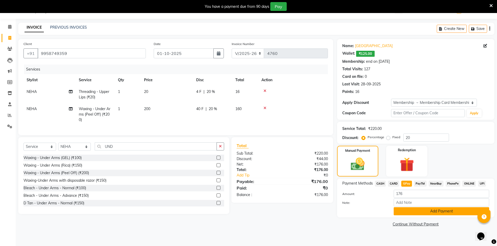
click at [432, 210] on button "Add Payment" at bounding box center [441, 212] width 95 height 8
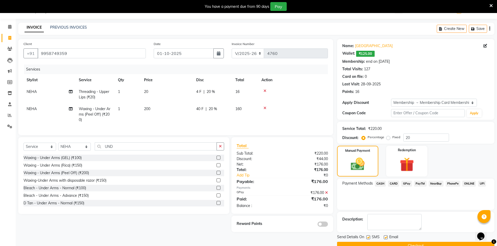
scroll to position [25, 0]
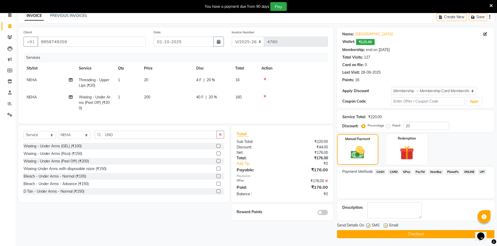
click at [467, 235] on button "Checkout" at bounding box center [415, 235] width 157 height 8
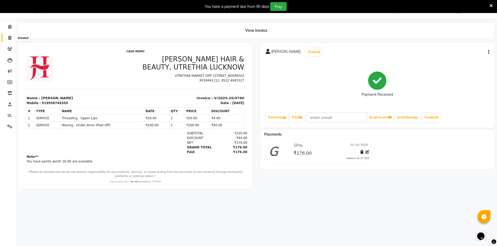
click at [9, 39] on icon at bounding box center [9, 38] width 3 height 4
select select "640"
select select "service"
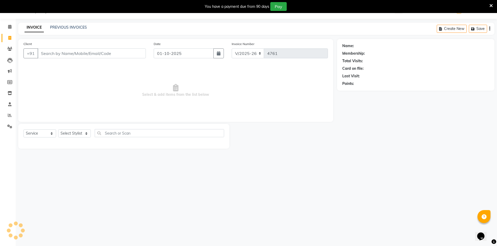
click at [108, 55] on input "Client" at bounding box center [92, 54] width 108 height 10
click at [78, 132] on select "Select Stylist ADNAN ADVANCE ANJALI ANNU B-WAX JH Manager MEMBERSHIP [PERSON_NA…" at bounding box center [74, 134] width 33 height 8
select select "92487"
click at [58, 130] on select "Select Stylist ADNAN ADVANCE ANJALI ANNU B-WAX JH Manager MEMBERSHIP [PERSON_NA…" at bounding box center [74, 134] width 33 height 8
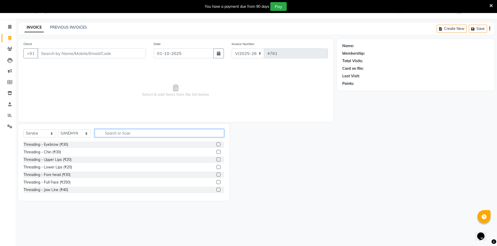
click at [116, 130] on input "text" at bounding box center [159, 133] width 129 height 8
type input "UP"
click at [216, 143] on label at bounding box center [218, 145] width 4 height 4
click at [216, 143] on input "checkbox" at bounding box center [217, 144] width 3 height 3
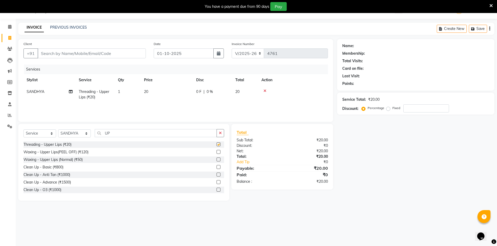
checkbox input "false"
click at [119, 55] on input "Client" at bounding box center [92, 54] width 108 height 10
click at [129, 54] on input "Client" at bounding box center [92, 54] width 108 height 10
type input "7"
type input "0"
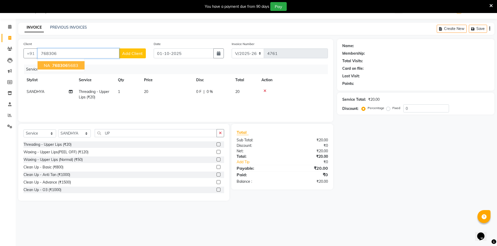
click at [65, 65] on span "768306" at bounding box center [60, 65] width 16 height 5
type input "7683065683"
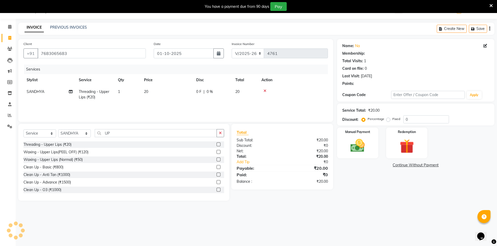
select select "1: Object"
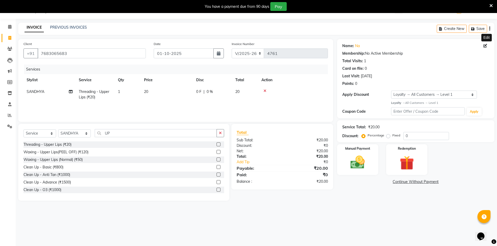
click at [485, 46] on icon at bounding box center [485, 46] width 4 height 4
select select "female"
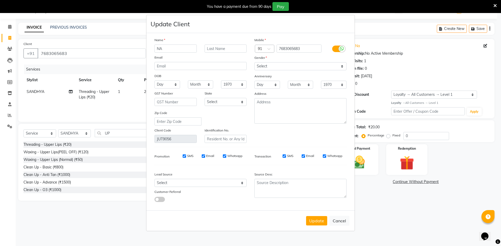
drag, startPoint x: 164, startPoint y: 50, endPoint x: 148, endPoint y: 50, distance: 15.4
click at [148, 50] on div "Name NA Email DOB Day 01 02 03 04 05 06 07 08 09 10 11 12 13 14 15 16 17 18 19 …" at bounding box center [250, 122] width 208 height 178
type input "PRACHI"
click at [317, 217] on button "Update" at bounding box center [316, 220] width 21 height 9
select select
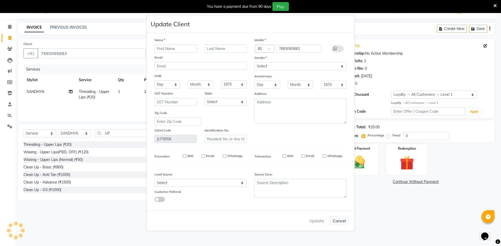
select select
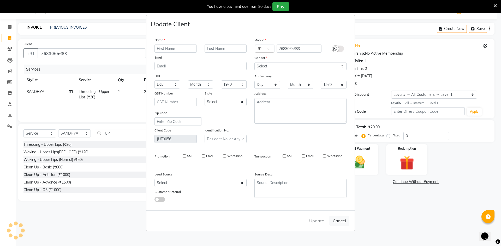
select select
checkbox input "false"
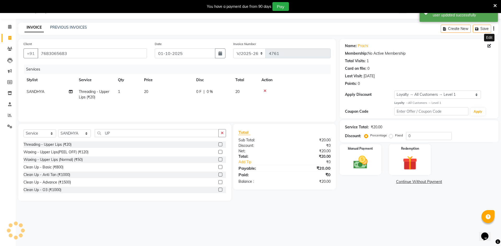
select select "1: Object"
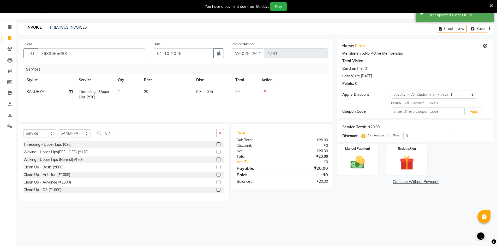
click at [365, 165] on img at bounding box center [357, 162] width 23 height 16
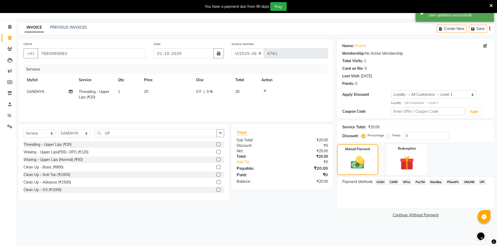
click at [407, 181] on span "GPay" at bounding box center [406, 182] width 11 height 6
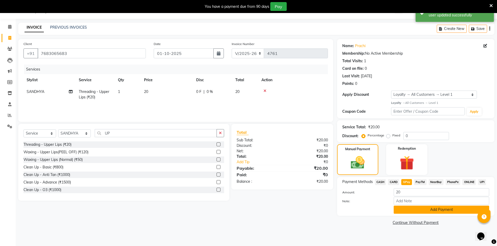
click at [446, 208] on button "Add Payment" at bounding box center [441, 210] width 95 height 8
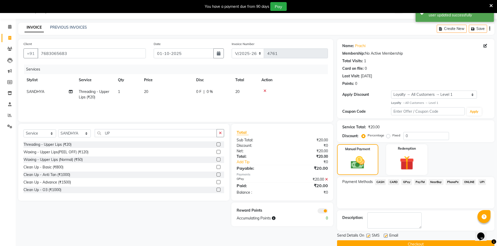
scroll to position [23, 0]
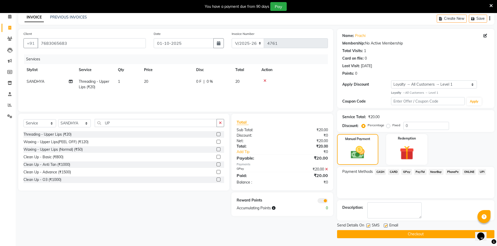
click at [472, 235] on button "Checkout" at bounding box center [415, 235] width 157 height 8
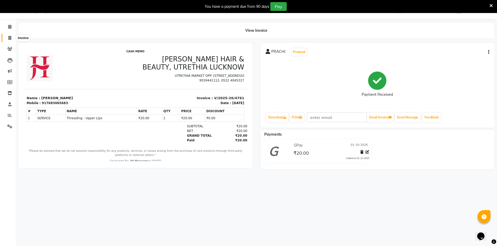
click at [8, 39] on span at bounding box center [9, 38] width 9 height 6
select select "service"
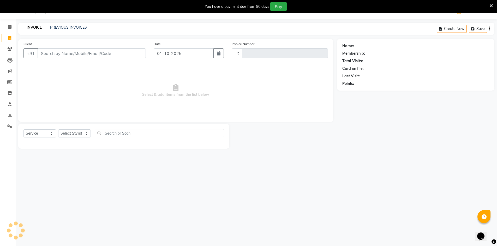
type input "4762"
click at [84, 135] on select "Select Stylist" at bounding box center [74, 134] width 33 height 8
select select "640"
select select "11666"
click at [58, 130] on select "Select Stylist ADNAN ADVANCE ANJALI ANNU B-WAX JH Manager MEMBERSHIP [PERSON_NA…" at bounding box center [74, 134] width 33 height 8
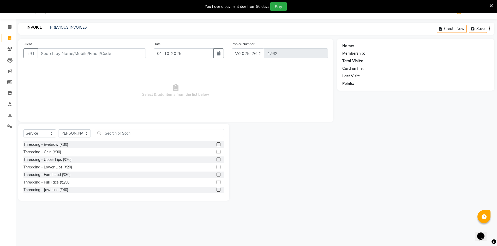
click at [170, 137] on div "Select Service Product Membership Package Voucher Prepaid Gift Card Select Styl…" at bounding box center [123, 135] width 201 height 12
click at [170, 133] on input "text" at bounding box center [159, 133] width 129 height 8
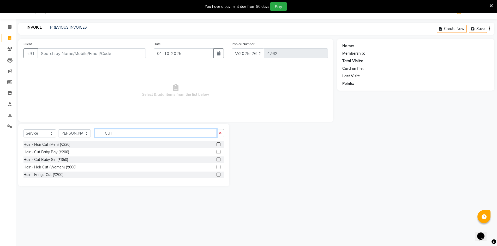
type input "CUT"
click at [219, 165] on label at bounding box center [218, 167] width 4 height 4
click at [219, 166] on input "checkbox" at bounding box center [217, 167] width 3 height 3
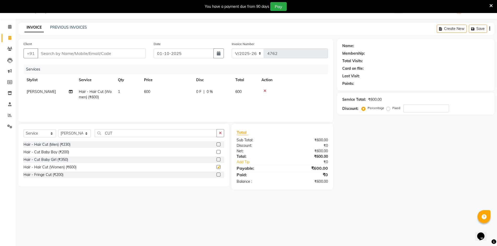
checkbox input "false"
click at [77, 53] on input "Client" at bounding box center [92, 54] width 108 height 10
click at [218, 161] on label at bounding box center [218, 160] width 4 height 4
click at [218, 161] on input "checkbox" at bounding box center [217, 159] width 3 height 3
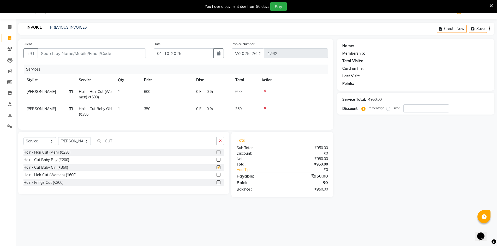
checkbox input "false"
click at [265, 90] on icon at bounding box center [264, 91] width 3 height 4
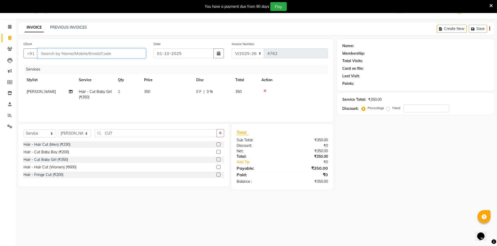
click at [94, 52] on input "Client" at bounding box center [92, 54] width 108 height 10
type input "9"
type input "0"
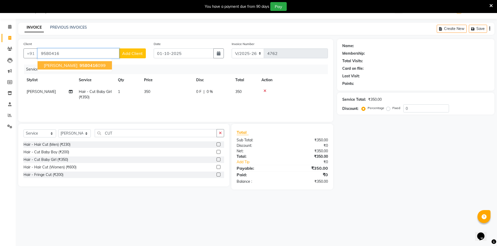
click at [80, 68] on span "9580416" at bounding box center [89, 65] width 18 height 5
type input "9580416099"
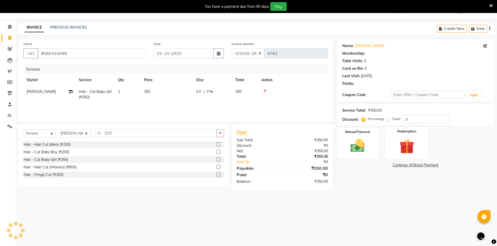
select select "1: Object"
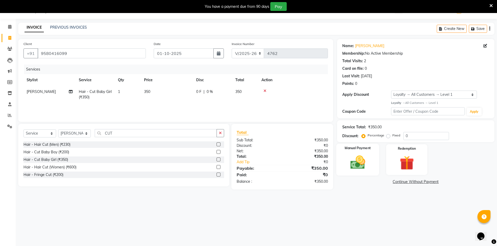
click at [356, 161] on img at bounding box center [358, 162] width 24 height 17
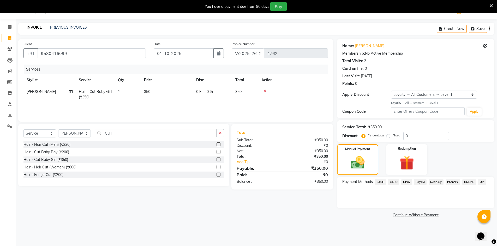
click at [406, 184] on span "GPay" at bounding box center [406, 182] width 11 height 6
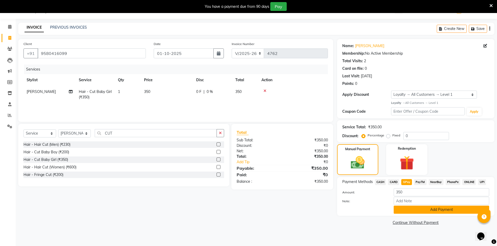
click at [438, 208] on button "Add Payment" at bounding box center [441, 210] width 95 height 8
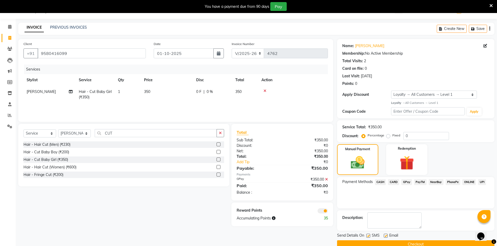
click at [374, 242] on button "Checkout" at bounding box center [415, 245] width 157 height 8
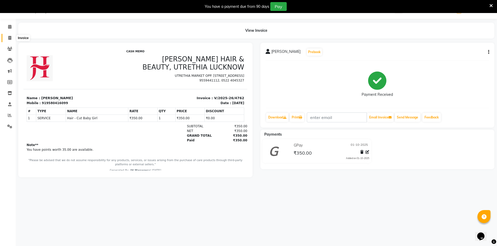
click at [10, 37] on icon at bounding box center [9, 38] width 3 height 4
select select "service"
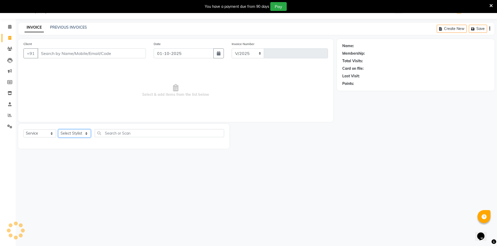
select select "640"
type input "4763"
click at [79, 137] on select "Select Stylist" at bounding box center [74, 134] width 33 height 8
click at [79, 135] on select "Select Stylist" at bounding box center [74, 134] width 33 height 8
click at [80, 132] on select "Select Stylist" at bounding box center [74, 134] width 33 height 8
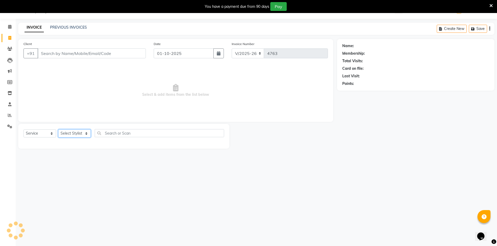
click at [80, 132] on select "Select Stylist" at bounding box center [74, 134] width 33 height 8
click at [86, 131] on select "Select Stylist" at bounding box center [74, 134] width 33 height 8
click at [86, 132] on select "Select Stylist" at bounding box center [74, 134] width 33 height 8
click at [86, 134] on select "Select Stylist" at bounding box center [74, 134] width 33 height 8
click at [72, 130] on select "Select Stylist ADNAN ADVANCE ANJALI ANNU B-WAX JH Manager MEMBERSHIP [PERSON_NA…" at bounding box center [74, 134] width 33 height 8
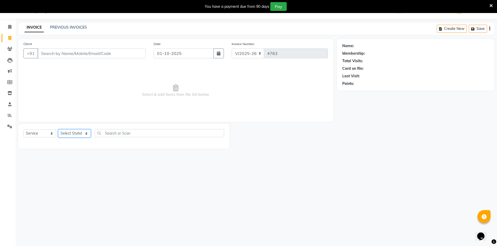
click at [72, 130] on select "Select Stylist ADNAN ADVANCE ANJALI ANNU B-WAX JH Manager MEMBERSHIP [PERSON_NA…" at bounding box center [74, 134] width 33 height 8
select select "79427"
click at [58, 130] on select "Select Stylist ADNAN ADVANCE ANJALI ANNU B-WAX JH Manager MEMBERSHIP [PERSON_NA…" at bounding box center [74, 134] width 33 height 8
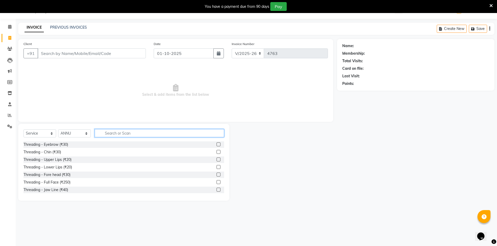
click at [200, 131] on input "text" at bounding box center [159, 133] width 129 height 8
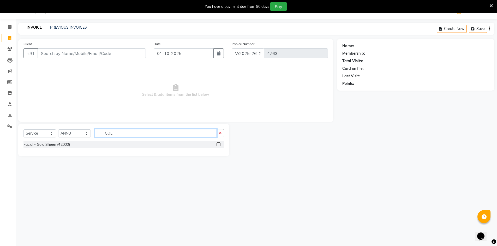
type input "GOL"
click at [218, 144] on label at bounding box center [218, 145] width 4 height 4
click at [218, 144] on input "checkbox" at bounding box center [217, 144] width 3 height 3
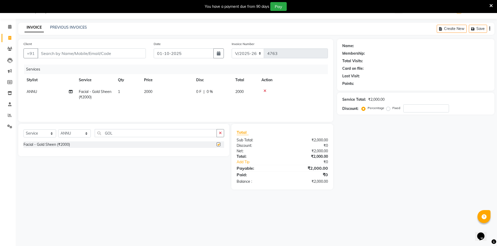
checkbox input "false"
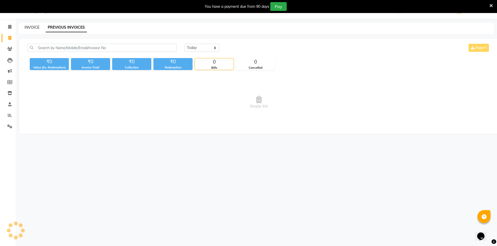
click at [33, 26] on link "INVOICE" at bounding box center [32, 27] width 15 height 5
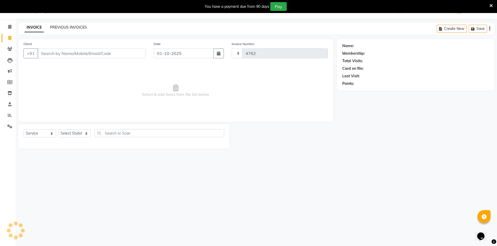
click at [67, 28] on link "PREVIOUS INVOICES" at bounding box center [68, 27] width 37 height 5
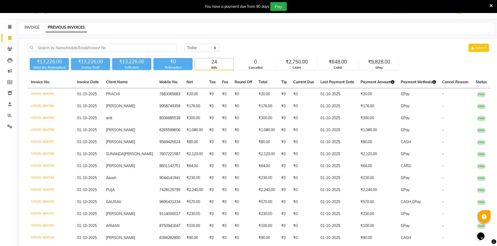
drag, startPoint x: 33, startPoint y: 25, endPoint x: 96, endPoint y: 11, distance: 64.6
click at [33, 25] on div "INVOICE" at bounding box center [32, 27] width 15 height 5
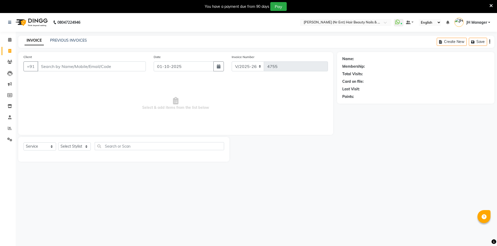
select select "640"
select select "service"
click at [75, 144] on select "Select Stylist ADNAN ADVANCE ANJALI ANNU B-WAX JH Manager MEMBERSHIP [PERSON_NA…" at bounding box center [74, 147] width 33 height 8
select select "9206"
click at [58, 143] on select "Select Stylist ADNAN ADVANCE ANJALI ANNU B-WAX JH Manager MEMBERSHIP [PERSON_NA…" at bounding box center [74, 147] width 33 height 8
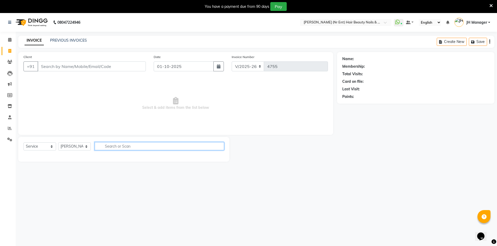
click at [140, 145] on input "text" at bounding box center [159, 146] width 129 height 8
type input "230"
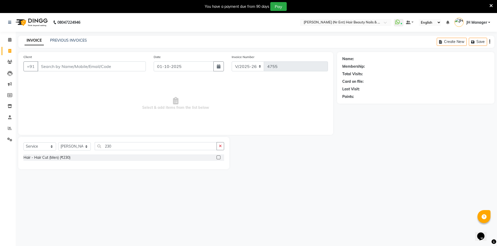
click at [219, 159] on label at bounding box center [218, 158] width 4 height 4
click at [219, 159] on input "checkbox" at bounding box center [217, 157] width 3 height 3
checkbox input "true"
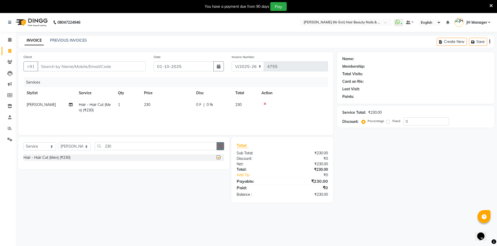
click at [221, 149] on button "button" at bounding box center [220, 146] width 8 height 8
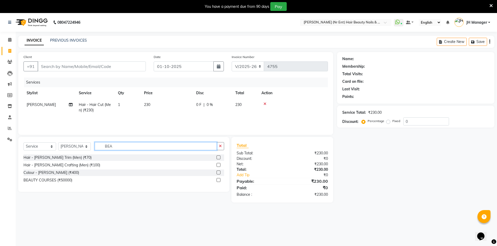
type input "BEA"
click at [220, 155] on div at bounding box center [220, 158] width 8 height 7
click at [219, 157] on label at bounding box center [218, 158] width 4 height 4
click at [219, 157] on input "checkbox" at bounding box center [217, 157] width 3 height 3
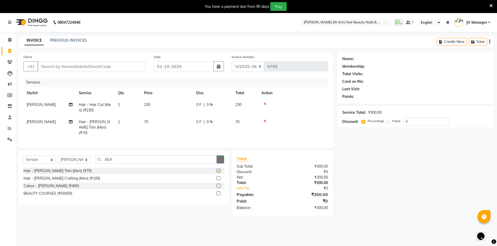
checkbox input "false"
click at [221, 158] on icon "button" at bounding box center [220, 160] width 3 height 4
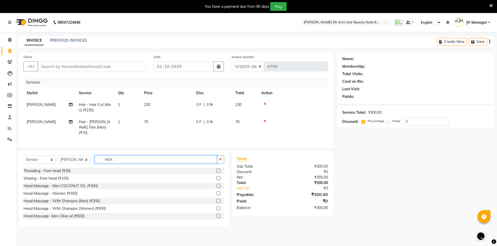
type input "HEA"
click at [216, 184] on label at bounding box center [218, 186] width 4 height 4
click at [216, 185] on input "checkbox" at bounding box center [217, 186] width 3 height 3
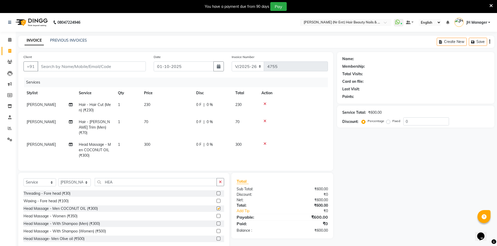
checkbox input "false"
click at [116, 68] on input "Client" at bounding box center [92, 67] width 108 height 10
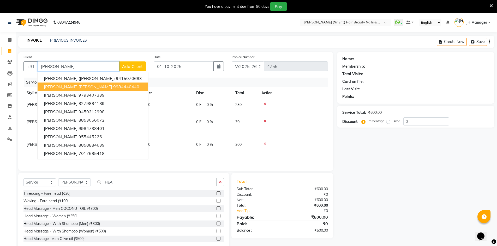
click at [98, 89] on span "DHARMENDRA ASHU SINGH" at bounding box center [78, 86] width 68 height 5
type input "9984440440"
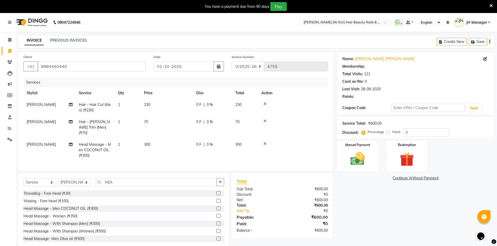
select select "2: Object"
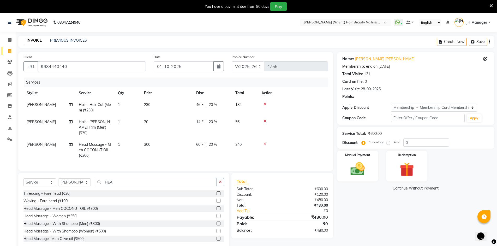
type input "20"
click at [359, 168] on img at bounding box center [358, 169] width 24 height 17
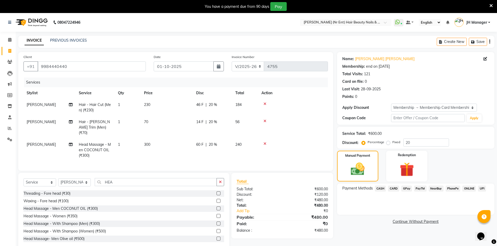
click at [378, 190] on span "CASH" at bounding box center [380, 189] width 11 height 6
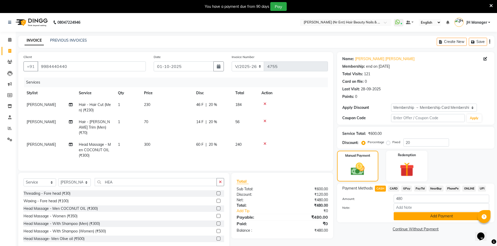
click at [450, 215] on button "Add Payment" at bounding box center [441, 217] width 95 height 8
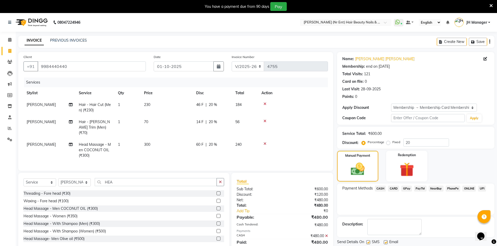
scroll to position [35, 0]
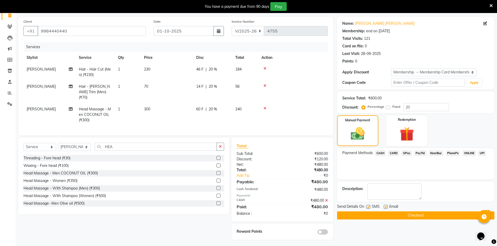
click at [435, 218] on button "Checkout" at bounding box center [415, 216] width 157 height 8
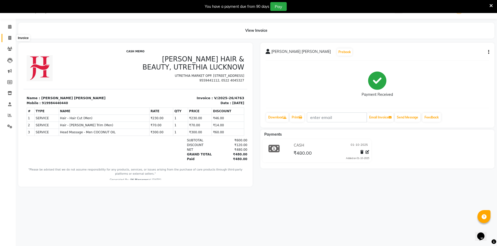
click at [10, 39] on icon at bounding box center [9, 38] width 3 height 4
select select "service"
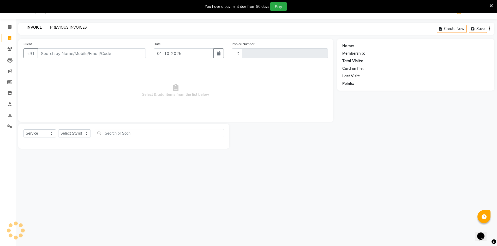
type input "4764"
select select "640"
click at [70, 130] on select "Select Stylist ADNAN ADVANCE ANJALI ANNU B-WAX JH Manager MEMBERSHIP [PERSON_NA…" at bounding box center [74, 134] width 33 height 8
select select "48593"
click at [58, 130] on select "Select Stylist ADNAN ADVANCE ANJALI ANNU B-WAX JH Manager MEMBERSHIP [PERSON_NA…" at bounding box center [74, 134] width 33 height 8
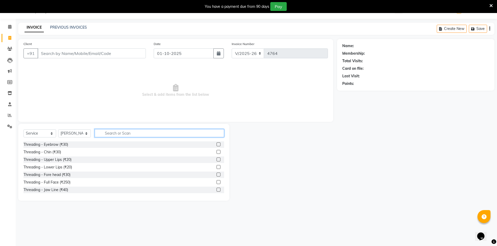
click at [154, 135] on input "text" at bounding box center [159, 133] width 129 height 8
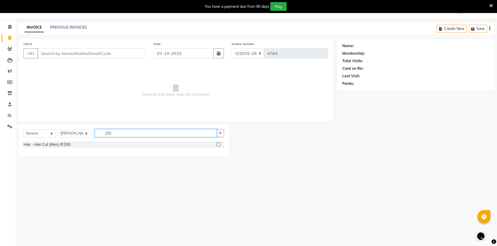
type input "230"
click at [220, 143] on label at bounding box center [218, 145] width 4 height 4
click at [220, 143] on input "checkbox" at bounding box center [217, 144] width 3 height 3
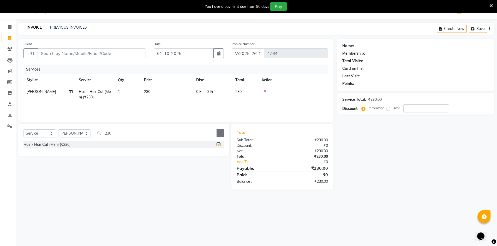
checkbox input "false"
click at [224, 130] on button "button" at bounding box center [220, 133] width 8 height 8
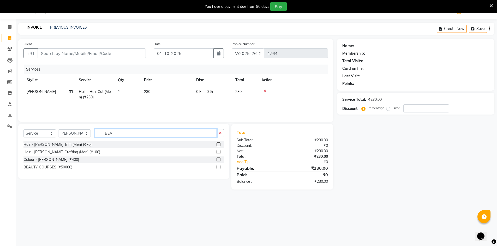
type input "BEA"
click at [219, 143] on label at bounding box center [218, 145] width 4 height 4
click at [219, 143] on input "checkbox" at bounding box center [217, 144] width 3 height 3
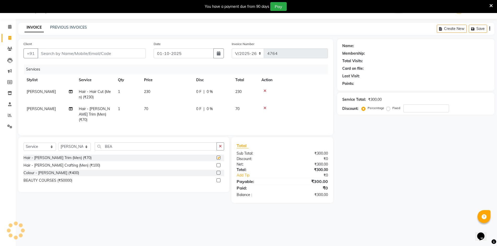
checkbox input "false"
click at [76, 144] on select "Select Stylist ADNAN ADVANCE ANJALI ANNU B-WAX JH Manager MEMBERSHIP [PERSON_NA…" at bounding box center [74, 147] width 33 height 8
select select "92487"
click at [58, 143] on select "Select Stylist ADNAN ADVANCE ANJALI ANNU B-WAX JH Manager MEMBERSHIP [PERSON_NA…" at bounding box center [74, 147] width 33 height 8
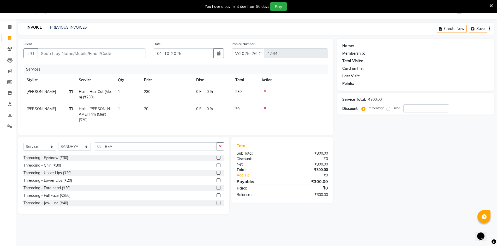
click at [220, 146] on icon "button" at bounding box center [220, 147] width 3 height 4
click at [129, 143] on input "text" at bounding box center [159, 147] width 129 height 8
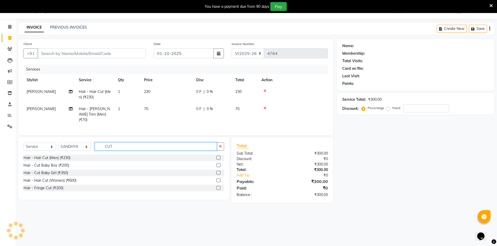
type input "CUT"
click at [217, 179] on label at bounding box center [218, 181] width 4 height 4
click at [217, 179] on input "checkbox" at bounding box center [217, 180] width 3 height 3
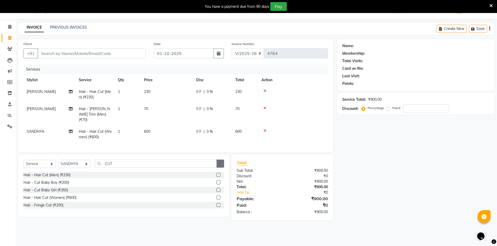
checkbox input "false"
click at [220, 158] on div "Select Service Product Membership Package Voucher Prepaid Gift Card Select Styl…" at bounding box center [123, 186] width 211 height 63
click at [220, 160] on button "button" at bounding box center [220, 164] width 8 height 8
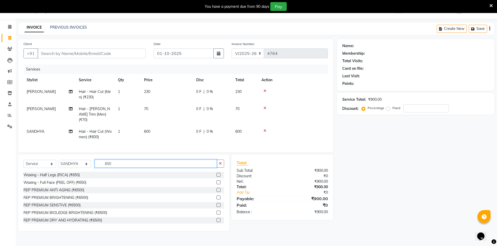
type input "650"
click at [216, 173] on label at bounding box center [218, 175] width 4 height 4
click at [216, 174] on input "checkbox" at bounding box center [217, 175] width 3 height 3
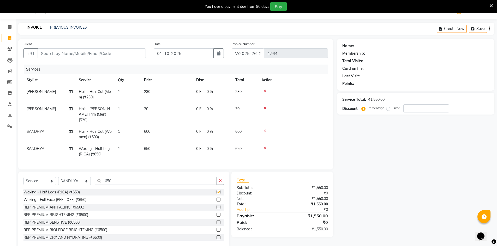
checkbox input "false"
click at [117, 51] on input "Client" at bounding box center [92, 54] width 108 height 10
type input "7"
type input "0"
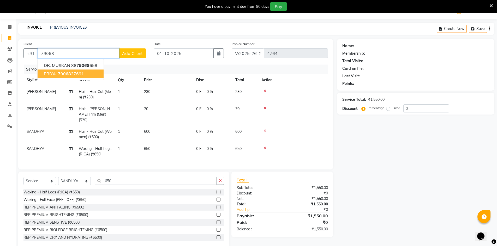
click at [87, 74] on button "PRIYA 79068 27691" at bounding box center [71, 74] width 66 height 8
type input "7906827691"
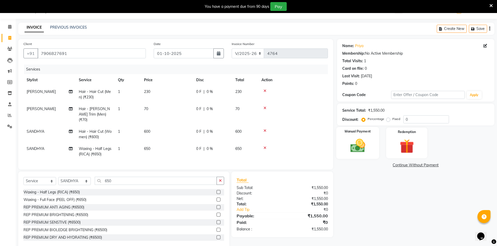
click at [368, 147] on img at bounding box center [358, 145] width 24 height 17
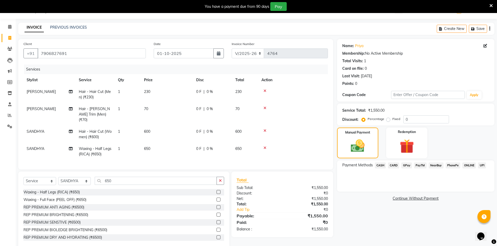
scroll to position [22, 0]
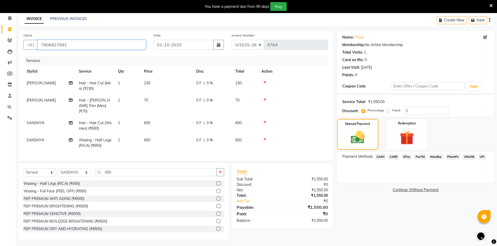
click at [83, 45] on input "7906827691" at bounding box center [92, 45] width 108 height 10
click at [404, 158] on span "GPay" at bounding box center [406, 157] width 11 height 6
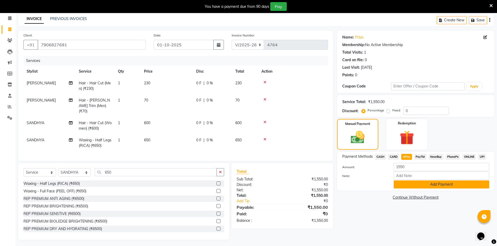
click at [412, 183] on button "Add Payment" at bounding box center [441, 185] width 95 height 8
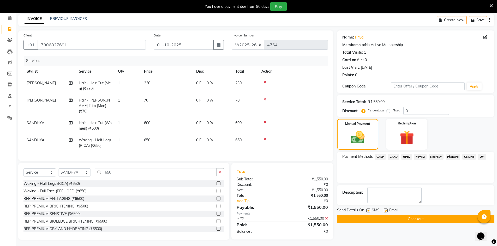
click at [382, 219] on button "Checkout" at bounding box center [415, 219] width 157 height 8
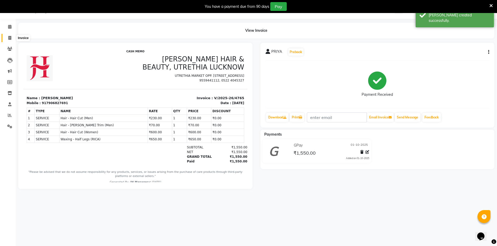
drag, startPoint x: 10, startPoint y: 38, endPoint x: 140, endPoint y: 1, distance: 134.6
click at [11, 38] on icon at bounding box center [9, 38] width 3 height 4
select select "service"
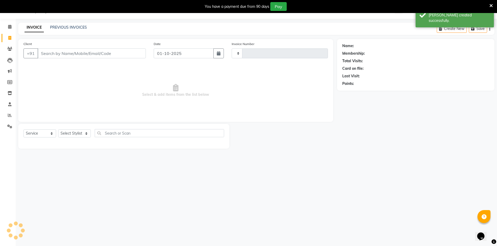
type input "4766"
select select "640"
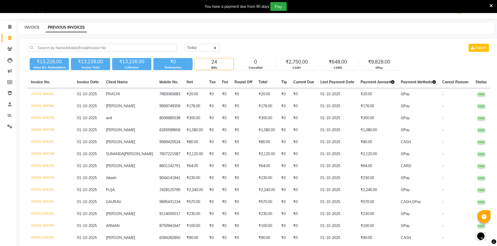
click at [28, 29] on link "INVOICE" at bounding box center [32, 27] width 15 height 5
select select "service"
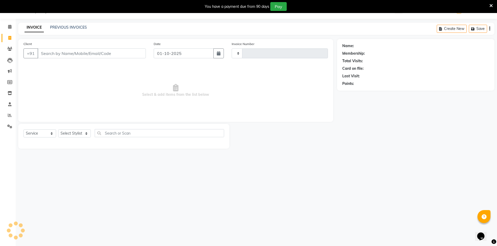
type input "4764"
select select "640"
click at [105, 53] on input "Client" at bounding box center [92, 54] width 108 height 10
type input "9565126315"
click at [147, 54] on div "Client +91 9565126315 Add Client" at bounding box center [85, 51] width 130 height 21
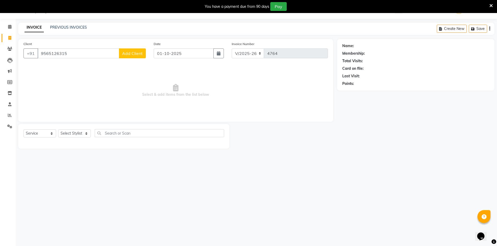
click at [141, 53] on span "Add Client" at bounding box center [132, 53] width 21 height 5
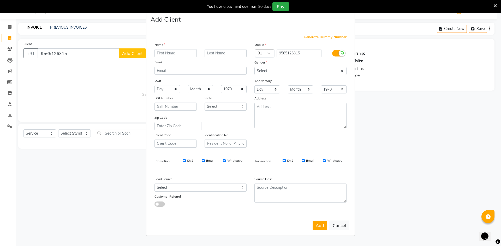
type input "B"
type input "NA"
drag, startPoint x: 265, startPoint y: 73, endPoint x: 266, endPoint y: 75, distance: 2.7
click at [266, 73] on select "Select Male Female Other Prefer Not To Say" at bounding box center [300, 71] width 92 height 8
select select "female"
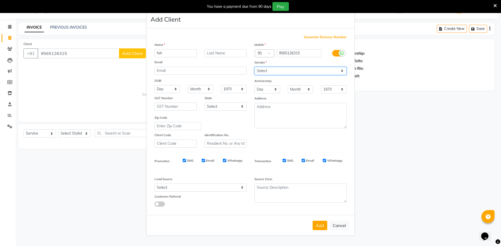
click at [254, 67] on select "Select Male Female Other Prefer Not To Say" at bounding box center [300, 71] width 92 height 8
click at [320, 229] on button "Add" at bounding box center [319, 225] width 15 height 9
click at [72, 134] on ngb-modal-window "Add Client Generate Dummy Number Name NA Email DOB Day 01 02 03 04 05 06 07 08 …" at bounding box center [250, 123] width 501 height 246
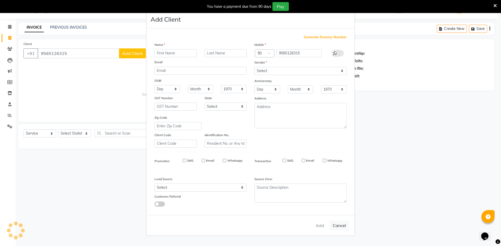
select select
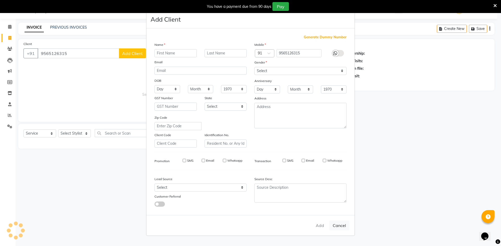
select select
checkbox input "false"
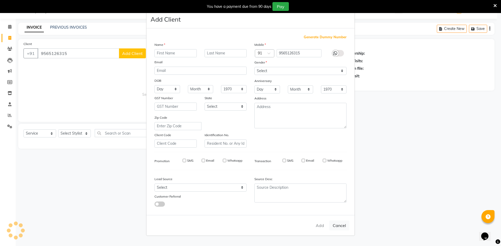
checkbox input "false"
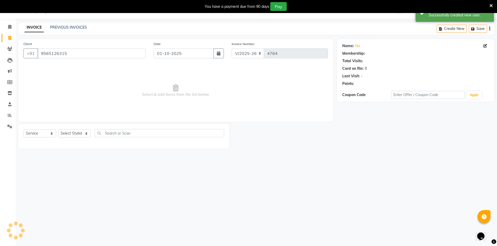
select select "1: Object"
click at [67, 136] on select "Select Stylist ADNAN ADVANCE ANJALI ANNU B-WAX JH Manager MEMBERSHIP [PERSON_NA…" at bounding box center [74, 134] width 33 height 8
select select "79427"
click at [58, 130] on select "Select Stylist ADNAN ADVANCE ANJALI ANNU B-WAX JH Manager MEMBERSHIP [PERSON_NA…" at bounding box center [74, 134] width 33 height 8
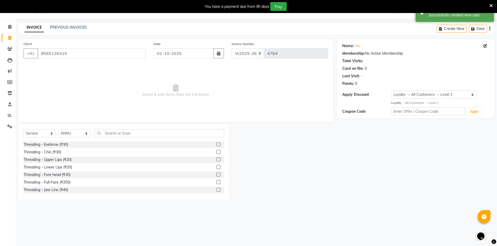
click at [216, 147] on div at bounding box center [217, 145] width 3 height 5
click at [216, 145] on label at bounding box center [218, 145] width 4 height 4
click at [216, 145] on input "checkbox" at bounding box center [217, 144] width 3 height 3
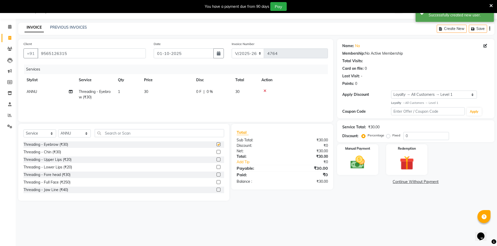
checkbox input "false"
click at [212, 159] on div "Threading - Upper Lips (₹20)" at bounding box center [123, 160] width 201 height 7
click at [357, 171] on div "Manual Payment" at bounding box center [357, 160] width 43 height 32
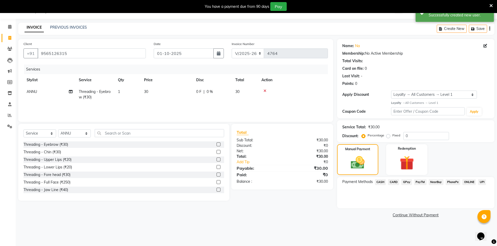
click at [216, 159] on label at bounding box center [218, 160] width 4 height 4
click at [216, 159] on input "checkbox" at bounding box center [217, 159] width 3 height 3
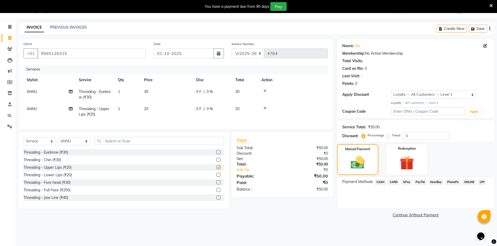
checkbox input "false"
click at [407, 182] on span "GPay" at bounding box center [406, 182] width 11 height 6
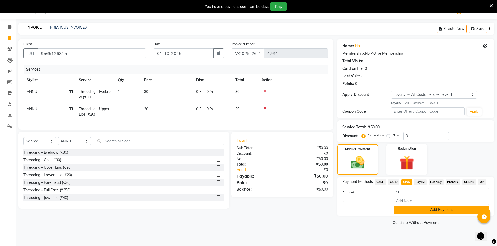
click at [420, 209] on button "Add Payment" at bounding box center [441, 210] width 95 height 8
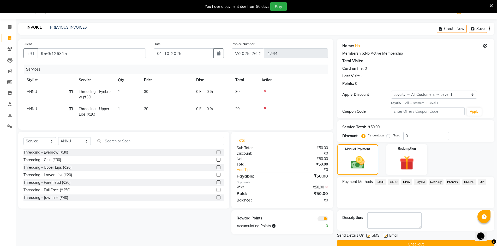
click at [381, 242] on button "Checkout" at bounding box center [415, 245] width 157 height 8
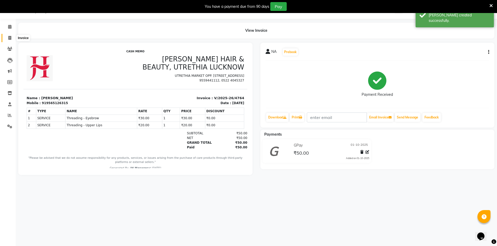
click at [11, 39] on icon at bounding box center [9, 38] width 3 height 4
select select "640"
select select "service"
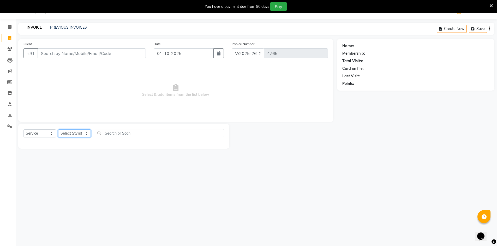
click at [72, 133] on select "Select Stylist ADNAN ADVANCE ANJALI ANNU B-WAX JH Manager MEMBERSHIP [PERSON_NA…" at bounding box center [74, 134] width 33 height 8
click at [12, 84] on icon at bounding box center [9, 82] width 5 height 4
select select
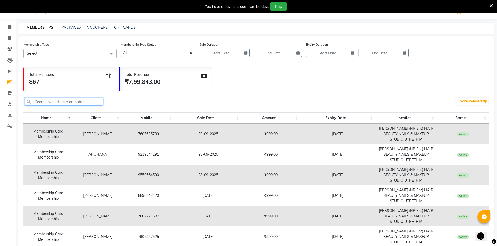
click at [75, 106] on input "text" at bounding box center [64, 102] width 78 height 8
paste input "7906827691"
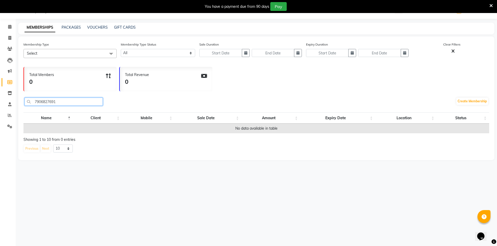
type input "7906827691"
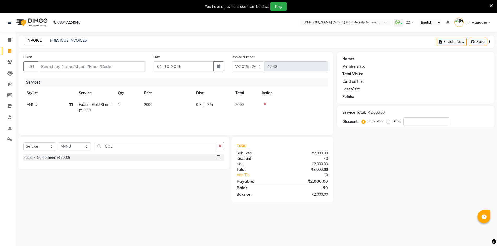
select select "640"
select select "service"
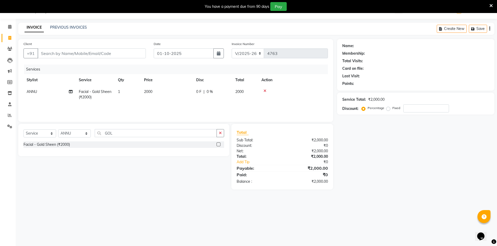
select select "85504"
click at [58, 130] on select "Select Stylist ADNAN ADVANCE ANJALI ANNU B-WAX JH Manager MEMBERSHIP [PERSON_NA…" at bounding box center [74, 134] width 33 height 8
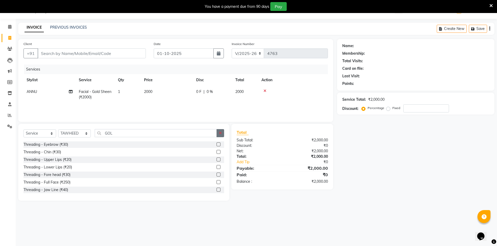
click at [222, 134] on button "button" at bounding box center [220, 133] width 8 height 8
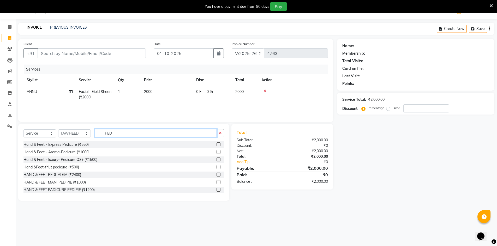
type input "PED"
click at [216, 143] on label at bounding box center [218, 145] width 4 height 4
click at [216, 143] on input "checkbox" at bounding box center [217, 144] width 3 height 3
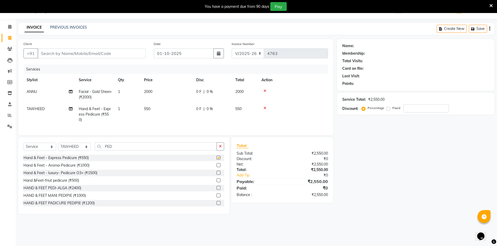
checkbox input "false"
click at [95, 53] on input "Client" at bounding box center [92, 54] width 108 height 10
type input "9"
type input "0"
type input "9730700958"
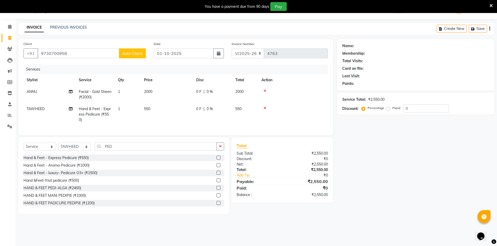
click at [138, 52] on span "Add Client" at bounding box center [132, 53] width 21 height 5
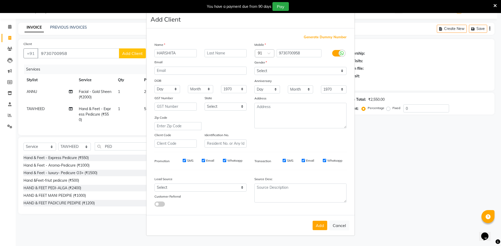
type input "HARSHITA"
click at [311, 73] on select "Select [DEMOGRAPHIC_DATA] [DEMOGRAPHIC_DATA] Other Prefer Not To Say" at bounding box center [300, 71] width 92 height 8
select select "[DEMOGRAPHIC_DATA]"
click at [254, 67] on select "Select [DEMOGRAPHIC_DATA] [DEMOGRAPHIC_DATA] Other Prefer Not To Say" at bounding box center [300, 71] width 92 height 8
click at [321, 225] on button "Add" at bounding box center [319, 225] width 15 height 9
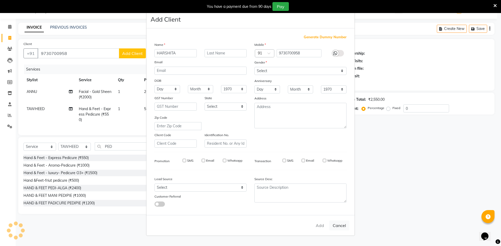
select select
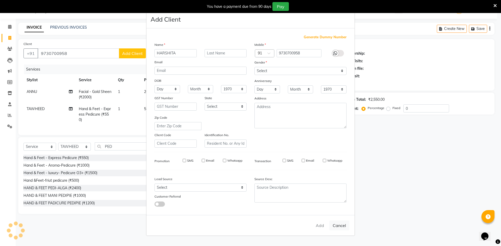
select select
checkbox input "false"
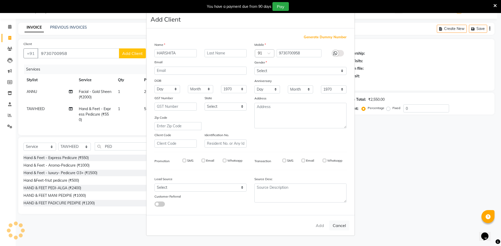
checkbox input "false"
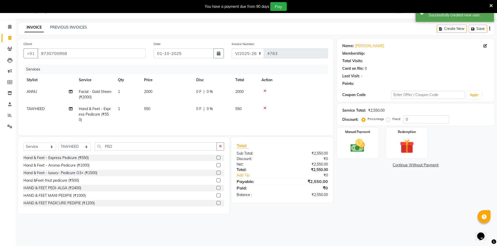
select select "1: Object"
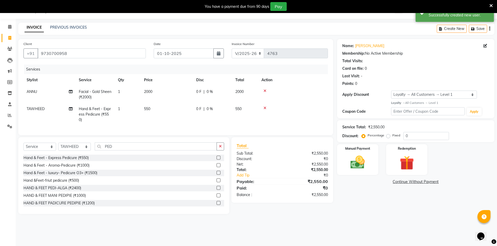
click at [23, 150] on div "Select Service Product Membership Package Voucher Prepaid Gift Card Select Styl…" at bounding box center [123, 175] width 211 height 77
click at [33, 150] on select "Select Service Product Membership Package Voucher Prepaid Gift Card" at bounding box center [39, 147] width 33 height 8
select select "membership"
click at [23, 147] on select "Select Service Product Membership Package Voucher Prepaid Gift Card" at bounding box center [39, 147] width 33 height 8
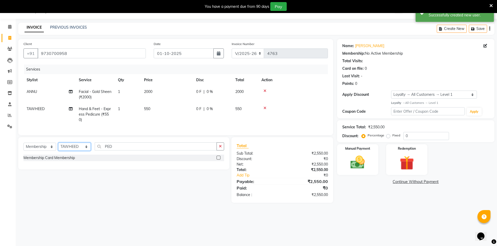
click at [70, 149] on select "Select Stylist ADNAN ADVANCE ANJALI ANNU B-WAX JH Manager MEMBERSHIP [PERSON_NA…" at bounding box center [74, 147] width 33 height 8
select select "9213"
click at [58, 147] on select "Select Stylist ADNAN ADVANCE ANJALI ANNU B-WAX JH Manager MEMBERSHIP [PERSON_NA…" at bounding box center [74, 147] width 33 height 8
click at [219, 160] on label at bounding box center [218, 158] width 4 height 4
click at [219, 160] on input "checkbox" at bounding box center [217, 157] width 3 height 3
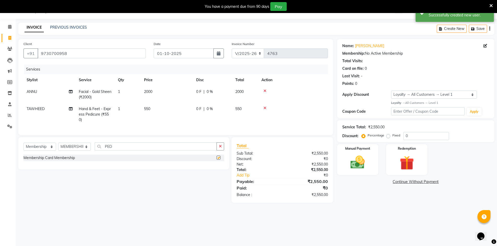
select select "select"
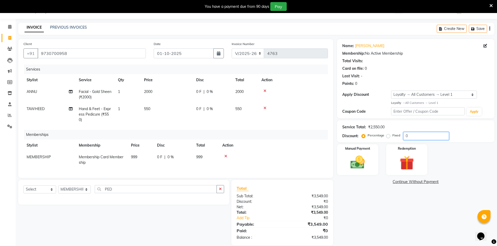
click at [435, 133] on input "0" at bounding box center [426, 136] width 46 height 8
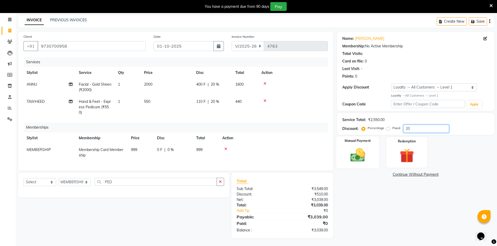
type input "20"
click at [365, 158] on img at bounding box center [358, 155] width 24 height 17
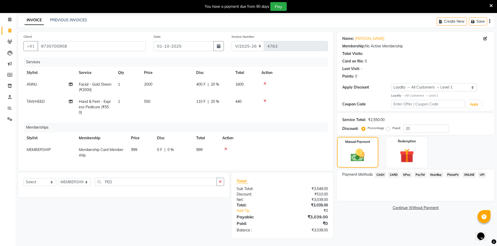
click at [393, 172] on span "CARD" at bounding box center [393, 175] width 11 height 6
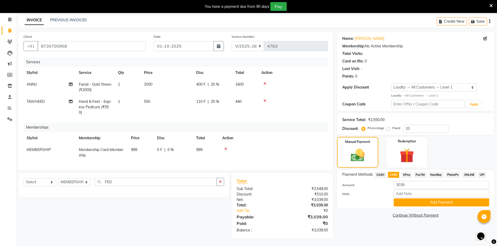
click at [440, 199] on button "Add Payment" at bounding box center [441, 203] width 95 height 8
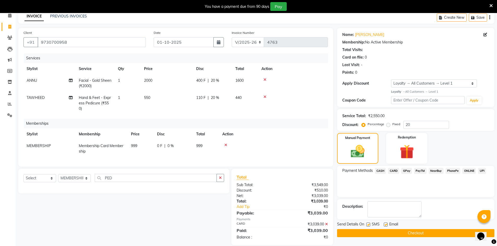
click at [420, 234] on button "Checkout" at bounding box center [415, 234] width 157 height 8
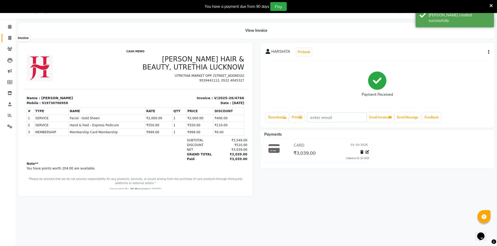
click at [10, 39] on icon at bounding box center [9, 38] width 3 height 4
select select "service"
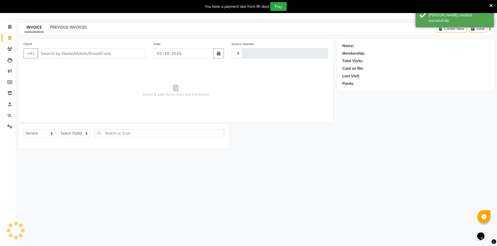
type input "4767"
click at [81, 27] on link "PREVIOUS INVOICES" at bounding box center [68, 27] width 37 height 5
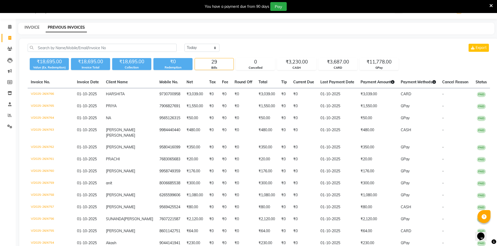
click at [27, 27] on link "INVOICE" at bounding box center [32, 27] width 15 height 5
select select "service"
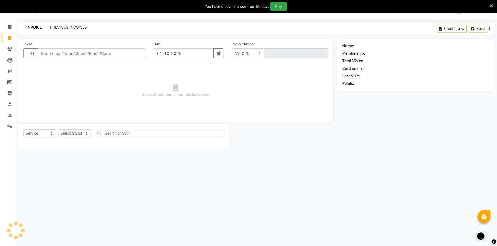
select select "640"
type input "4767"
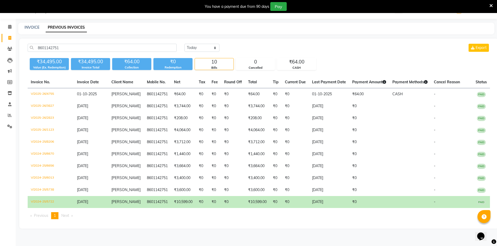
click at [24, 27] on div "INVOICE PREVIOUS INVOICES" at bounding box center [253, 27] width 470 height 5
click at [31, 26] on link "INVOICE" at bounding box center [32, 27] width 15 height 5
select select "service"
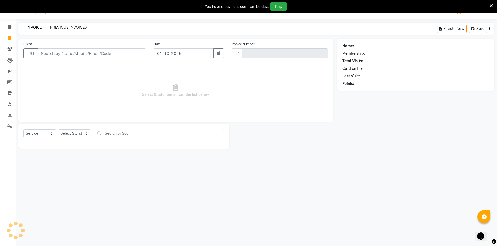
type input "4767"
select select "640"
click at [73, 26] on link "PREVIOUS INVOICES" at bounding box center [68, 27] width 37 height 5
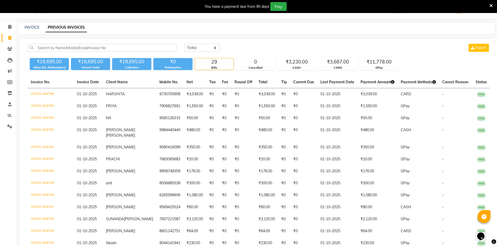
click at [39, 26] on div "INVOICE PREVIOUS INVOICES" at bounding box center [253, 27] width 470 height 5
click at [30, 27] on link "INVOICE" at bounding box center [32, 27] width 15 height 5
select select "service"
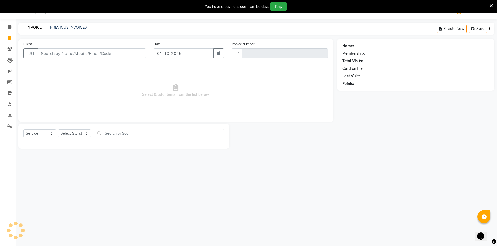
type input "4767"
select select "640"
click at [73, 130] on select "Select Stylist ADNAN ADVANCE ANJALI ANNU B-WAX JH Manager MEMBERSHIP [PERSON_NA…" at bounding box center [74, 134] width 33 height 8
select select "9206"
click at [58, 130] on select "Select Stylist ADNAN ADVANCE ANJALI ANNU B-WAX JH Manager MEMBERSHIP [PERSON_NA…" at bounding box center [74, 134] width 33 height 8
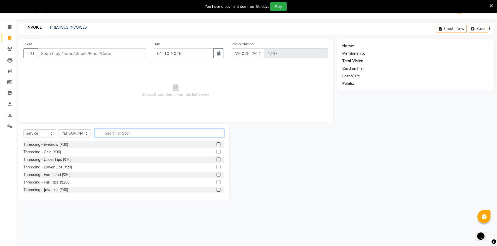
click at [115, 134] on input "text" at bounding box center [159, 133] width 129 height 8
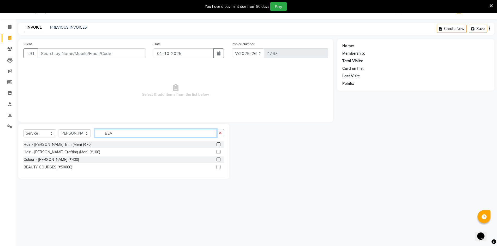
type input "BEA"
click at [219, 144] on label at bounding box center [218, 145] width 4 height 4
click at [219, 144] on input "checkbox" at bounding box center [217, 144] width 3 height 3
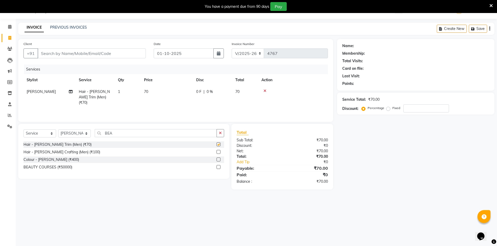
checkbox input "false"
click at [219, 159] on label at bounding box center [218, 160] width 4 height 4
click at [219, 159] on input "checkbox" at bounding box center [217, 159] width 3 height 3
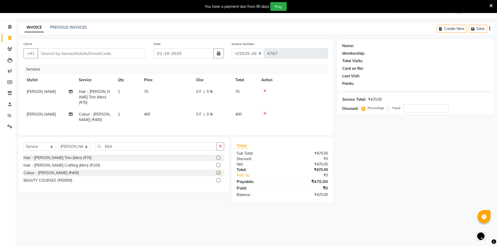
checkbox input "false"
click at [127, 53] on input "Client" at bounding box center [92, 54] width 108 height 10
type input "S"
type input "0"
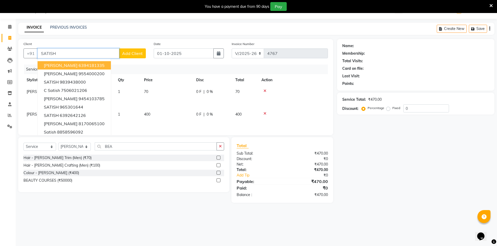
click at [104, 65] on button "[PERSON_NAME] 6394181335" at bounding box center [74, 65] width 73 height 8
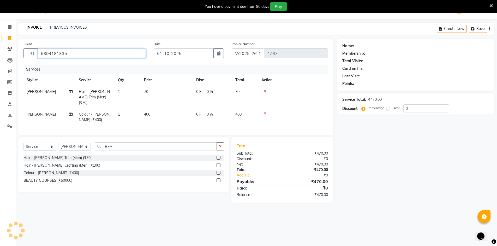
type input "6394181335"
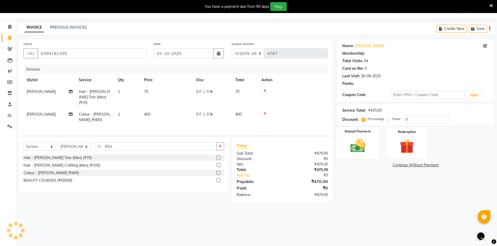
select select "1: Object"
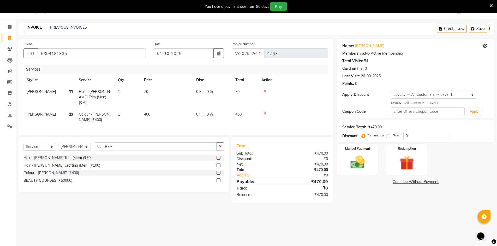
click at [380, 149] on div "Manual Payment Redemption" at bounding box center [415, 159] width 165 height 31
click at [365, 162] on img at bounding box center [358, 162] width 24 height 17
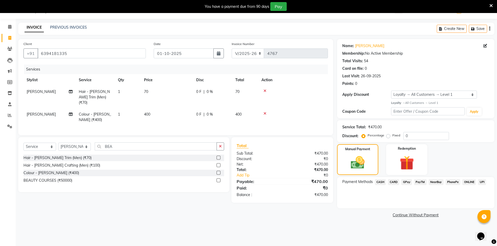
click at [404, 182] on span "GPay" at bounding box center [406, 182] width 11 height 6
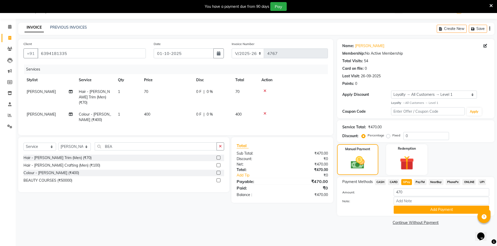
click at [379, 183] on span "CASH" at bounding box center [380, 182] width 11 height 6
click at [416, 209] on button "Add Payment" at bounding box center [441, 210] width 95 height 8
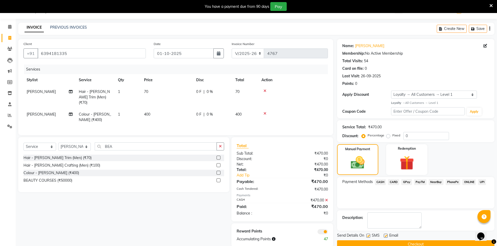
click at [415, 242] on button "Checkout" at bounding box center [415, 245] width 157 height 8
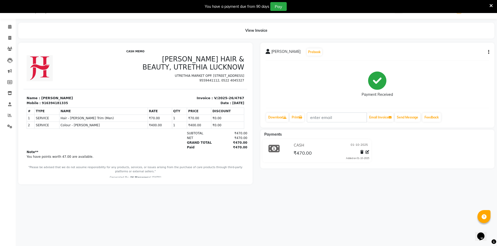
click at [417, 241] on div "08047224946 Select Location × [PERSON_NAME] (Nr Ent) Hair Beauty Nails & Makeup…" at bounding box center [248, 123] width 497 height 246
click at [9, 37] on icon at bounding box center [9, 38] width 3 height 4
select select "service"
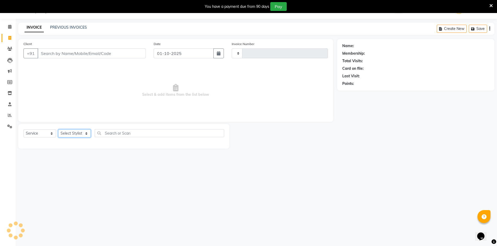
click at [83, 135] on select "Select Stylist" at bounding box center [74, 134] width 33 height 8
select select "640"
type input "4768"
select select "9206"
click at [58, 130] on select "Select Stylist ADNAN ADVANCE ANJALI ANNU B-WAX JH Manager MEMBERSHIP [PERSON_NA…" at bounding box center [74, 134] width 33 height 8
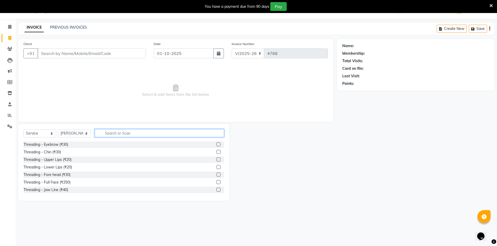
click at [113, 133] on input "text" at bounding box center [159, 133] width 129 height 8
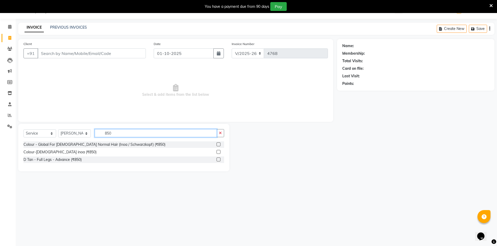
type input "850"
click at [216, 142] on div at bounding box center [220, 145] width 8 height 7
click at [218, 145] on label at bounding box center [218, 145] width 4 height 4
click at [218, 145] on input "checkbox" at bounding box center [217, 144] width 3 height 3
checkbox input "true"
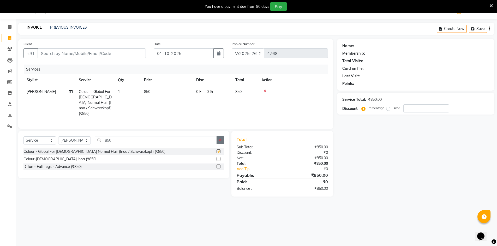
click at [219, 142] on button "button" at bounding box center [220, 140] width 8 height 8
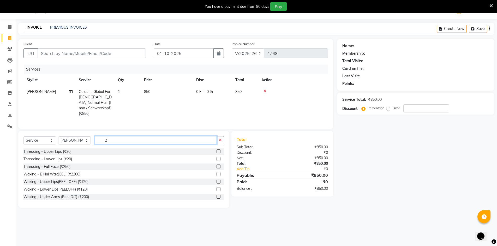
type input "2"
click at [219, 142] on button "button" at bounding box center [220, 140] width 8 height 8
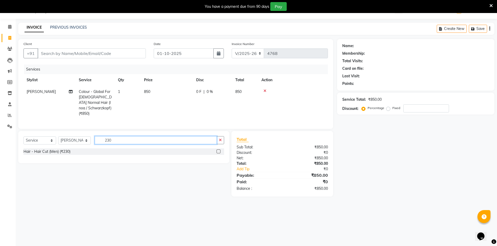
type input "230"
click at [218, 150] on label at bounding box center [218, 152] width 4 height 4
click at [218, 150] on input "checkbox" at bounding box center [217, 151] width 3 height 3
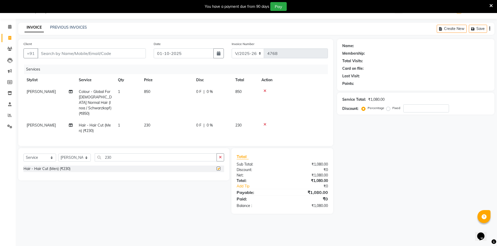
checkbox input "false"
click at [219, 154] on button "button" at bounding box center [220, 158] width 8 height 8
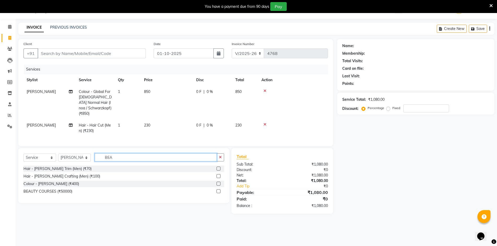
type input "BEA"
click at [219, 167] on label at bounding box center [218, 169] width 4 height 4
click at [219, 167] on input "checkbox" at bounding box center [217, 168] width 3 height 3
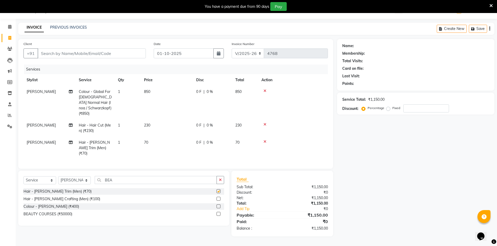
checkbox input "false"
click at [133, 55] on input "Client" at bounding box center [92, 54] width 108 height 10
type input "7"
type input "0"
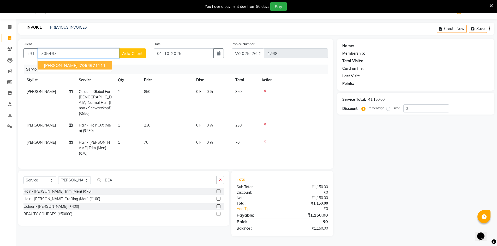
click at [87, 64] on ngb-highlight "705467 1111" at bounding box center [92, 65] width 27 height 5
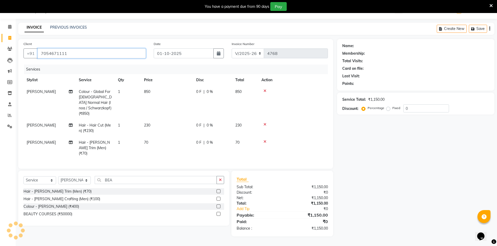
type input "7054671111"
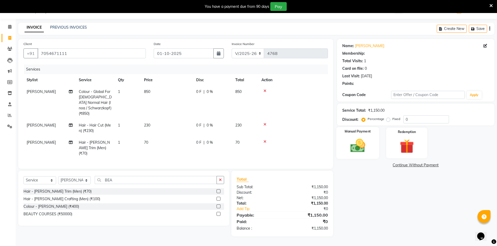
click at [361, 134] on label "Manual Payment" at bounding box center [358, 131] width 26 height 5
select select "1: Object"
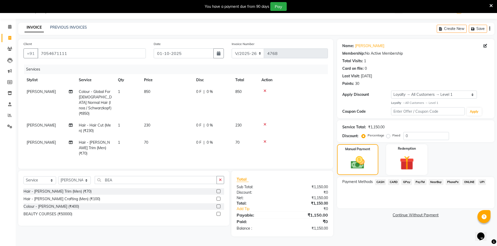
click at [408, 187] on div "Payment Methods CASH CARD GPay PayTM NearBuy PhonePe ONLINE UPI" at bounding box center [415, 192] width 157 height 31
click at [408, 185] on span "GPay" at bounding box center [406, 182] width 11 height 6
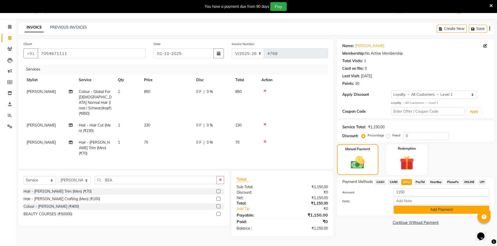
click at [415, 208] on button "Add Payment" at bounding box center [441, 210] width 95 height 8
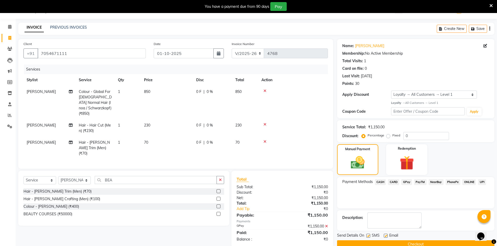
click at [426, 245] on button "Checkout" at bounding box center [415, 245] width 157 height 8
